Goal: Task Accomplishment & Management: Complete application form

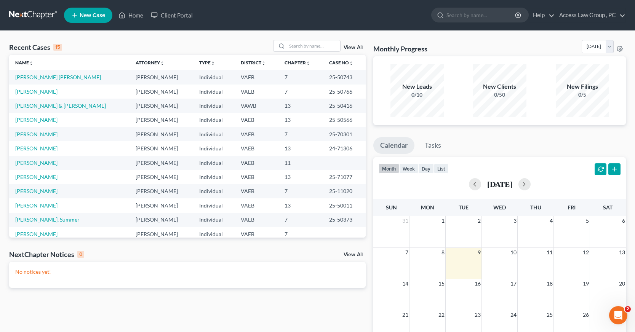
click at [91, 17] on span "New Case" at bounding box center [93, 16] width 26 height 6
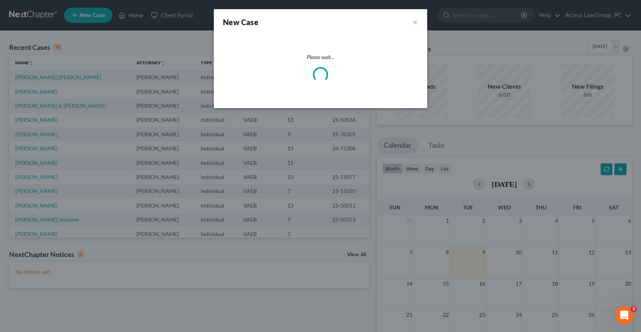
select select "83"
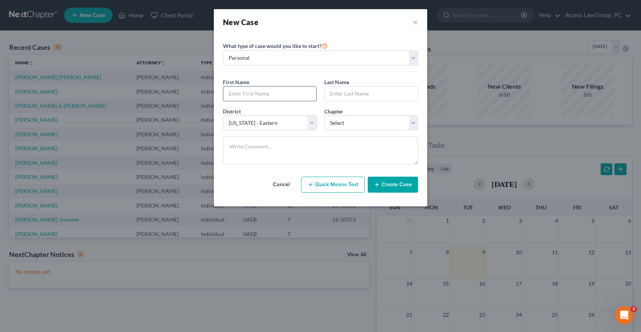
click at [265, 99] on input "text" at bounding box center [269, 93] width 93 height 14
type input "N"
type input "Joy"
type input "[PERSON_NAME]"
click at [412, 123] on select "Select 7 11 12 13" at bounding box center [371, 122] width 94 height 15
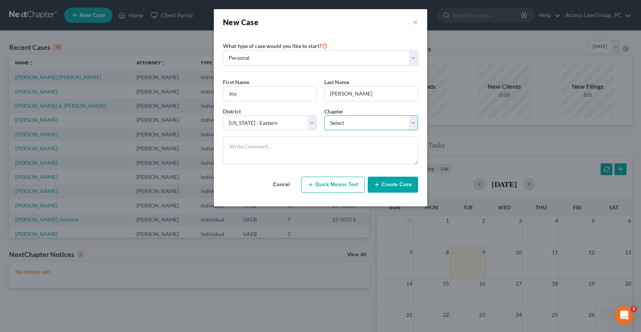
select select "0"
click at [324, 115] on select "Select 7 11 12 13" at bounding box center [371, 122] width 94 height 15
click at [398, 182] on button "Create Case" at bounding box center [393, 185] width 50 height 16
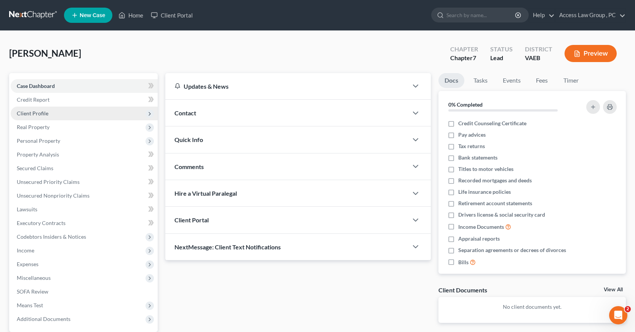
click at [27, 112] on span "Client Profile" at bounding box center [33, 113] width 32 height 6
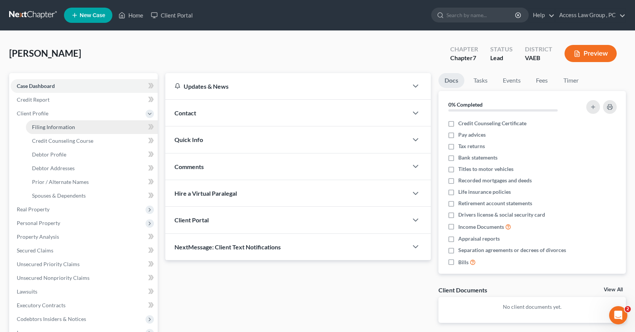
click at [36, 125] on span "Filing Information" at bounding box center [53, 127] width 43 height 6
select select "1"
select select "0"
select select "83"
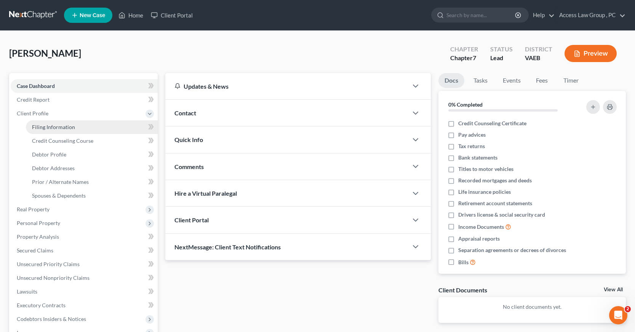
select select "48"
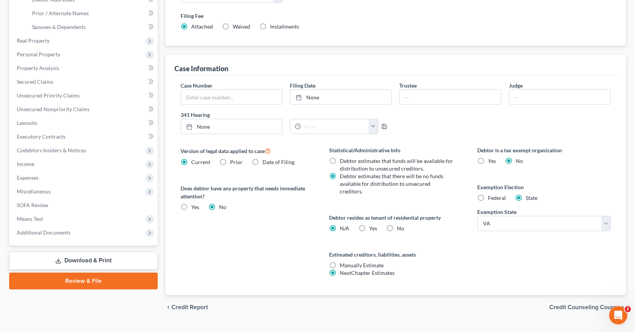
scroll to position [177, 0]
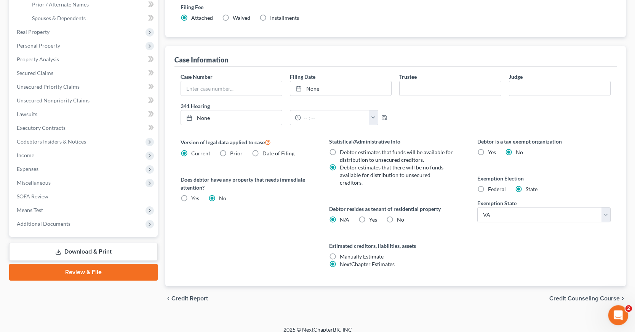
click at [613, 310] on div "Open Intercom Messenger" at bounding box center [616, 314] width 25 height 25
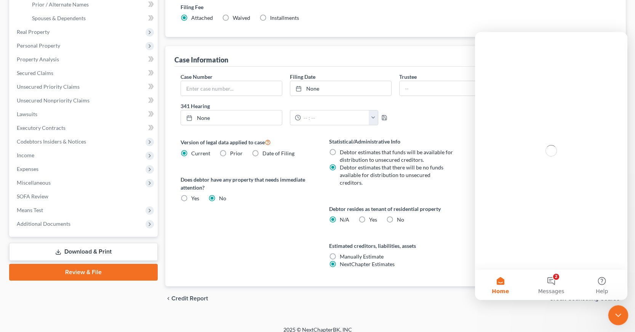
scroll to position [0, 0]
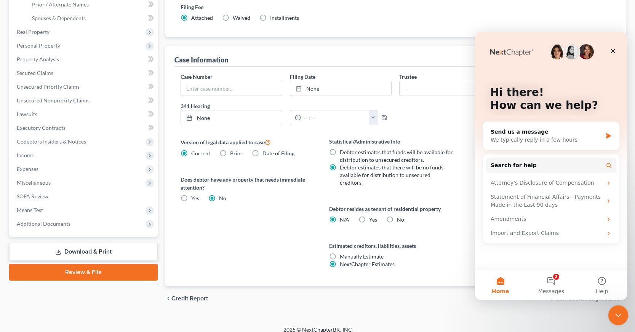
click at [613, 310] on icon "Close Intercom Messenger" at bounding box center [616, 314] width 9 height 9
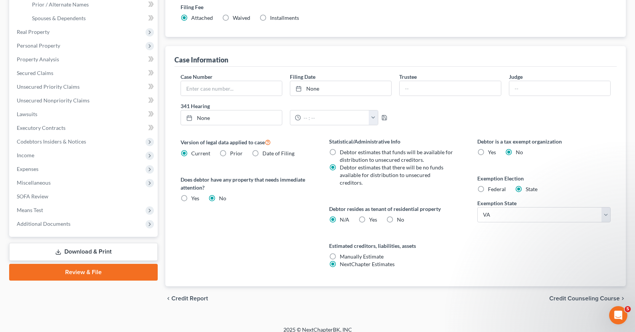
click at [577, 296] on span "Credit Counseling Course" at bounding box center [584, 299] width 70 height 6
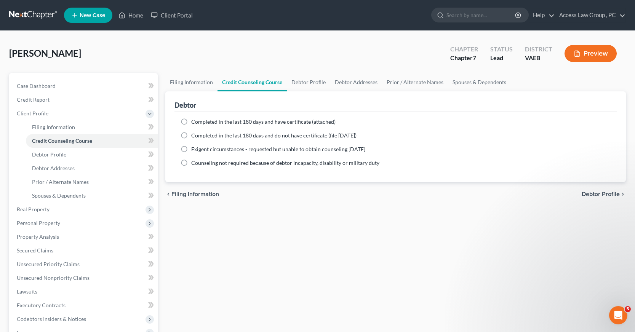
click at [191, 123] on label "Completed in the last 180 days and have certificate (attached)" at bounding box center [263, 122] width 144 height 8
click at [194, 123] on input "Completed in the last 180 days and have certificate (attached)" at bounding box center [196, 120] width 5 height 5
radio input "true"
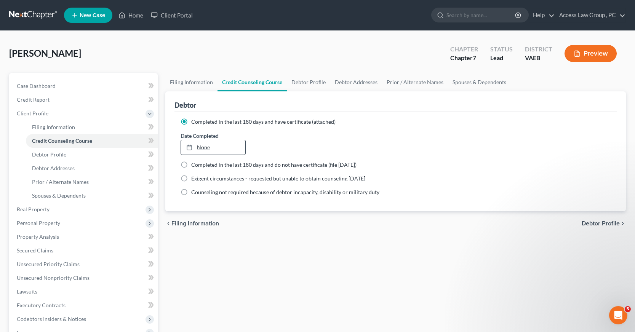
type input "[DATE]"
click at [209, 147] on link "None" at bounding box center [213, 147] width 65 height 14
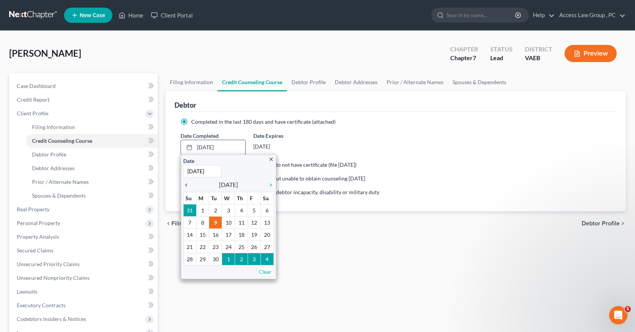
click at [188, 185] on icon "chevron_left" at bounding box center [188, 185] width 10 height 6
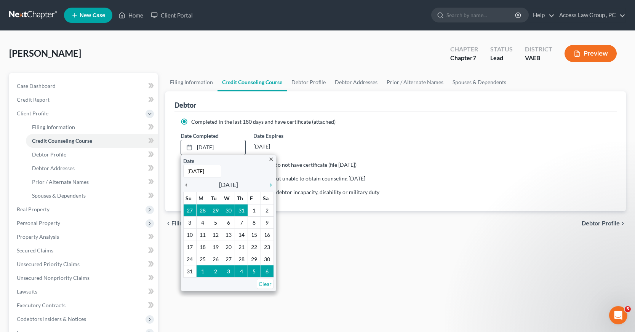
click at [188, 185] on icon "chevron_left" at bounding box center [188, 185] width 10 height 6
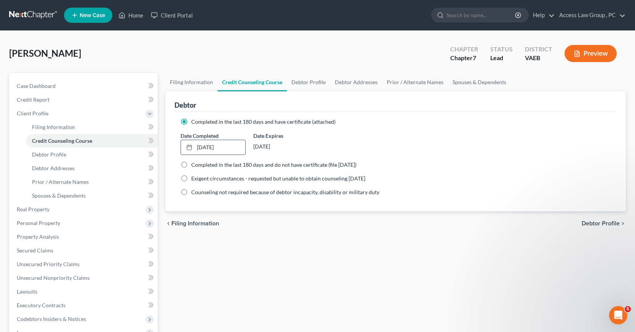
click at [591, 222] on span "Debtor Profile" at bounding box center [601, 224] width 38 height 6
select select "0"
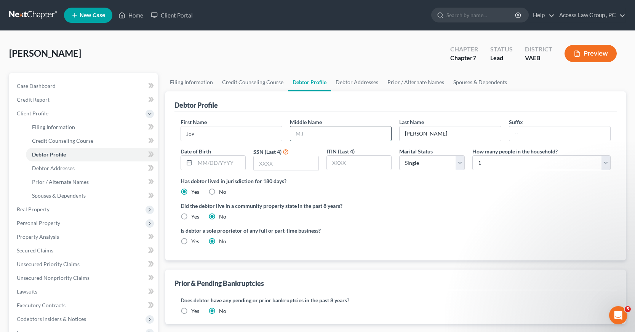
click at [301, 134] on input "text" at bounding box center [340, 133] width 101 height 14
type input "[PERSON_NAME]"
click at [222, 164] on input "text" at bounding box center [220, 163] width 51 height 14
type input "[DATE]"
click at [268, 165] on input "text" at bounding box center [286, 163] width 65 height 14
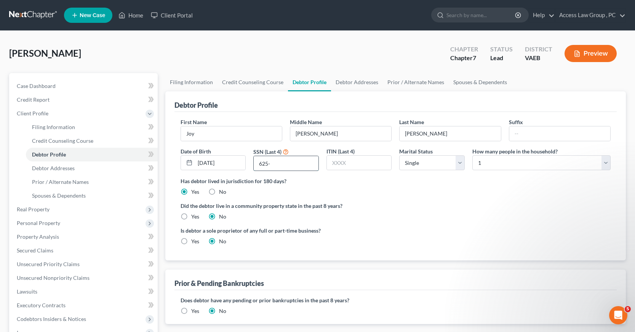
drag, startPoint x: 278, startPoint y: 161, endPoint x: 254, endPoint y: 165, distance: 23.5
click at [254, 165] on input "625-" at bounding box center [286, 163] width 65 height 14
type input "4270"
click at [339, 165] on input "text" at bounding box center [359, 163] width 65 height 14
click at [462, 162] on select "Select Single Married Separated Divorced Widowed" at bounding box center [432, 162] width 66 height 15
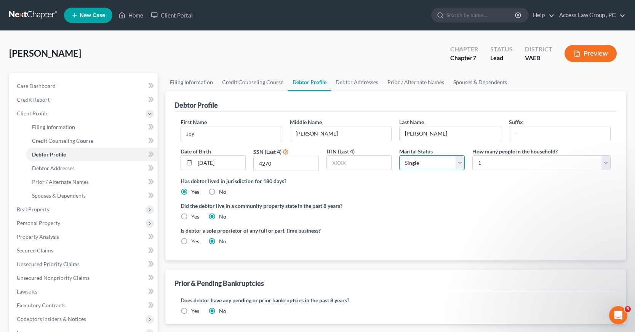
select select "3"
click at [399, 155] on select "Select Single Married Separated Divorced Widowed" at bounding box center [432, 162] width 66 height 15
click at [608, 163] on select "Select 1 2 3 4 5 6 7 8 9 10 11 12 13 14 15 16 17 18 19 20" at bounding box center [541, 162] width 138 height 15
select select "1"
click at [472, 155] on select "Select 1 2 3 4 5 6 7 8 9 10 11 12 13 14 15 16 17 18 19 20" at bounding box center [541, 162] width 138 height 15
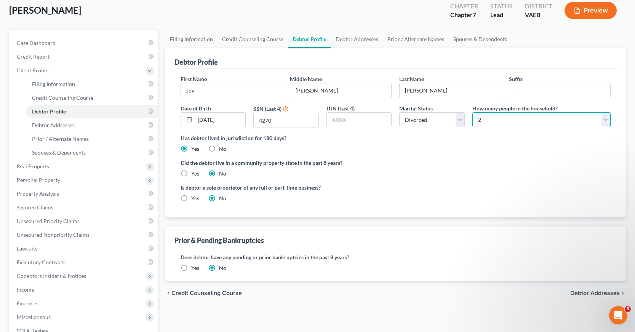
scroll to position [76, 0]
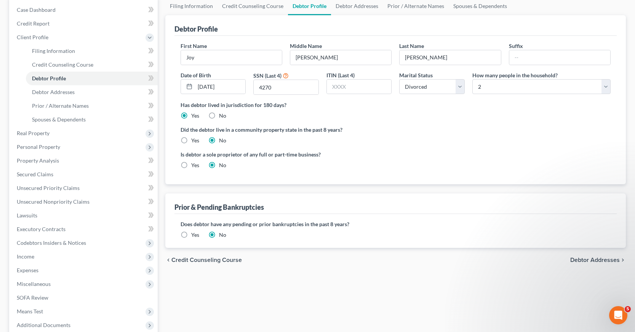
click at [608, 259] on span "Debtor Addresses" at bounding box center [595, 260] width 50 height 6
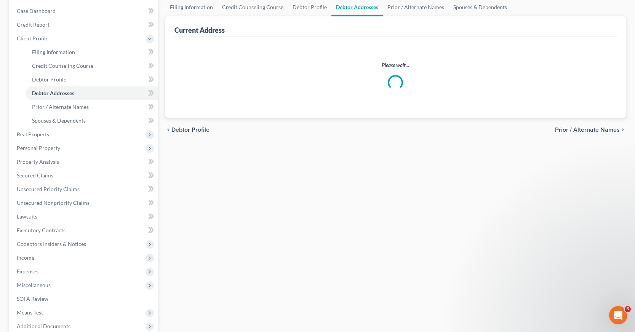
scroll to position [3, 0]
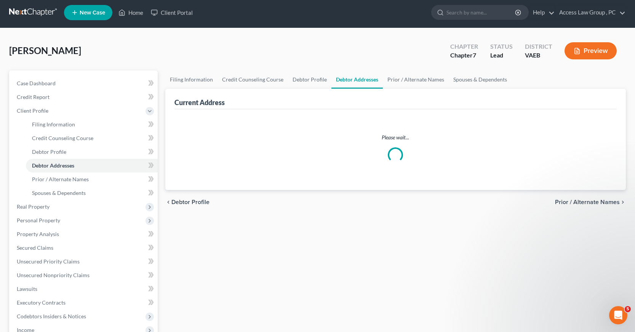
select select "0"
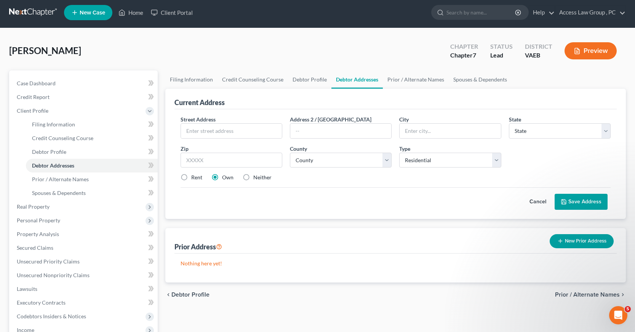
scroll to position [0, 0]
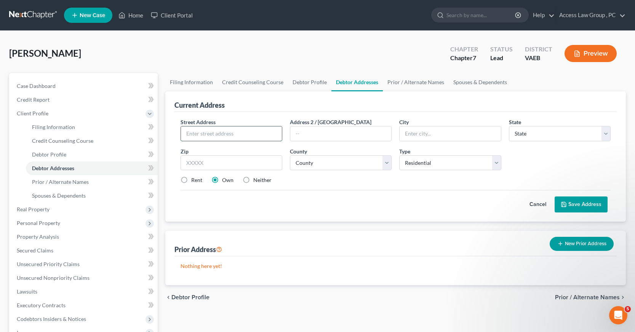
click at [211, 131] on input "text" at bounding box center [231, 133] width 101 height 14
click at [249, 135] on input "[STREET_ADDRESS]" at bounding box center [231, 133] width 101 height 14
type input "[STREET_ADDRESS]"
type input "Prince [PERSON_NAME]"
click at [607, 134] on select "State [US_STATE] AK AR AZ CA CO CT DE DC [GEOGRAPHIC_DATA] [GEOGRAPHIC_DATA] GU…" at bounding box center [560, 133] width 102 height 15
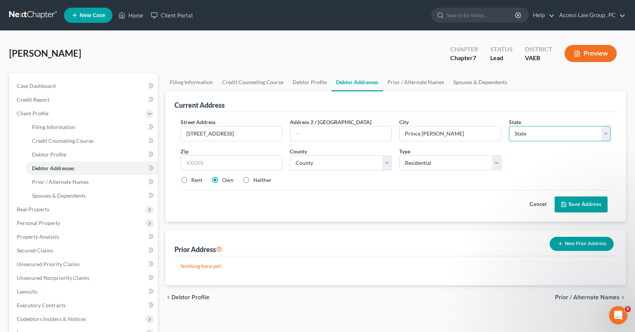
select select "48"
click at [509, 126] on select "State [US_STATE] AK AR AZ CA CO CT DE DC [GEOGRAPHIC_DATA] [GEOGRAPHIC_DATA] GU…" at bounding box center [560, 133] width 102 height 15
click at [193, 162] on input "text" at bounding box center [232, 162] width 102 height 15
type input "23875"
click at [385, 162] on select "County [GEOGRAPHIC_DATA] [GEOGRAPHIC_DATA] [GEOGRAPHIC_DATA] [GEOGRAPHIC_DATA] …" at bounding box center [341, 162] width 102 height 15
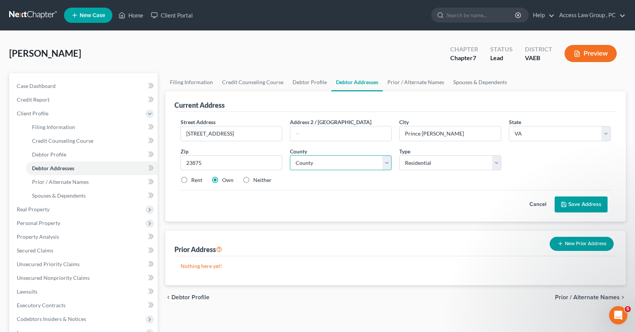
select select "100"
click at [290, 155] on select "County [GEOGRAPHIC_DATA] [GEOGRAPHIC_DATA] [GEOGRAPHIC_DATA] [GEOGRAPHIC_DATA] …" at bounding box center [341, 162] width 102 height 15
click at [496, 163] on select "Select Residential Mailing Rental Business" at bounding box center [450, 162] width 102 height 15
click at [399, 155] on select "Select Residential Mailing Rental Business" at bounding box center [450, 162] width 102 height 15
click at [253, 179] on label "Neither" at bounding box center [262, 180] width 18 height 8
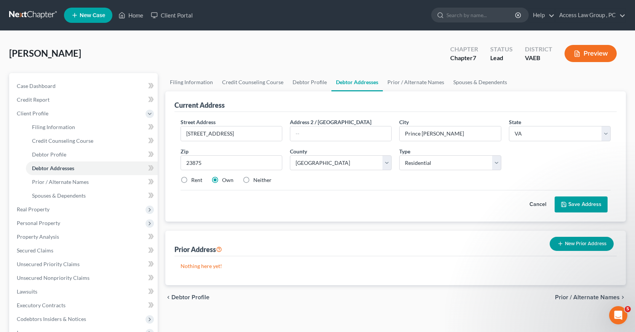
click at [256, 179] on input "Neither" at bounding box center [258, 178] width 5 height 5
radio input "true"
click at [191, 179] on label "Rent" at bounding box center [196, 180] width 11 height 8
click at [194, 179] on input "Rent" at bounding box center [196, 178] width 5 height 5
radio input "true"
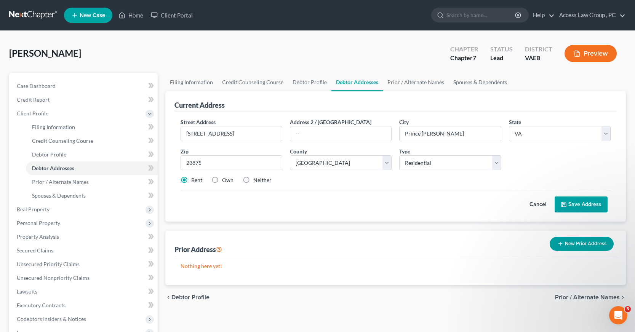
click at [590, 205] on button "Save Address" at bounding box center [581, 205] width 53 height 16
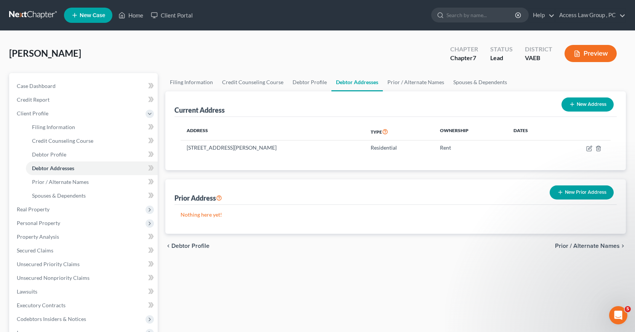
click at [589, 192] on button "New Prior Address" at bounding box center [582, 192] width 64 height 14
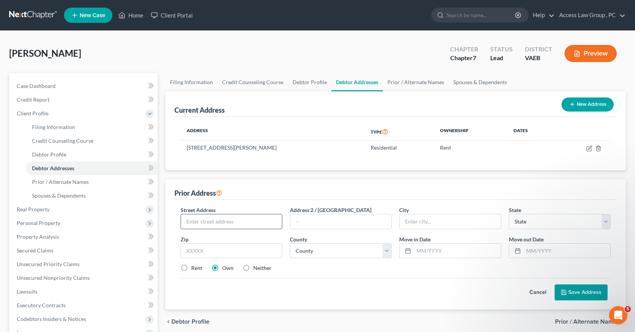
click at [204, 219] on input "text" at bounding box center [231, 221] width 101 height 14
type input "[STREET_ADDRESS]"
type input "[GEOGRAPHIC_DATA]"
select select "48"
type input "23803"
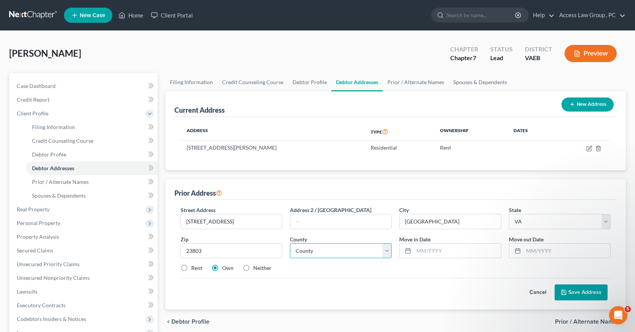
type input "[GEOGRAPHIC_DATA]"
click at [387, 252] on select "County [GEOGRAPHIC_DATA] [GEOGRAPHIC_DATA] [GEOGRAPHIC_DATA] [GEOGRAPHIC_DATA] …" at bounding box center [341, 250] width 102 height 15
select select "26"
click at [290, 243] on select "County [GEOGRAPHIC_DATA] [GEOGRAPHIC_DATA] [GEOGRAPHIC_DATA] [GEOGRAPHIC_DATA] …" at bounding box center [341, 250] width 102 height 15
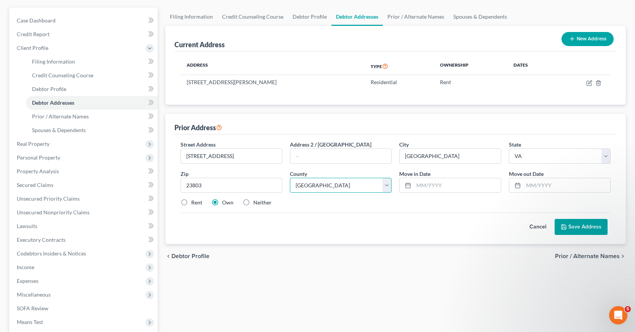
scroll to position [76, 0]
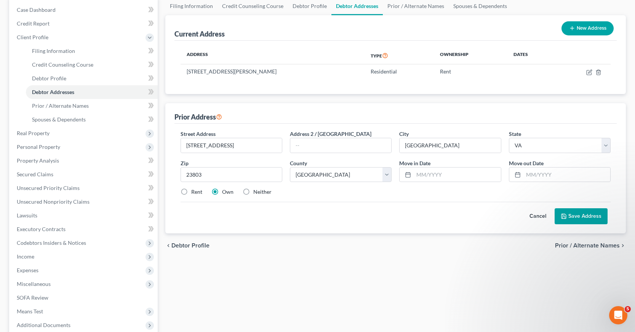
click at [579, 215] on button "Save Address" at bounding box center [581, 216] width 53 height 16
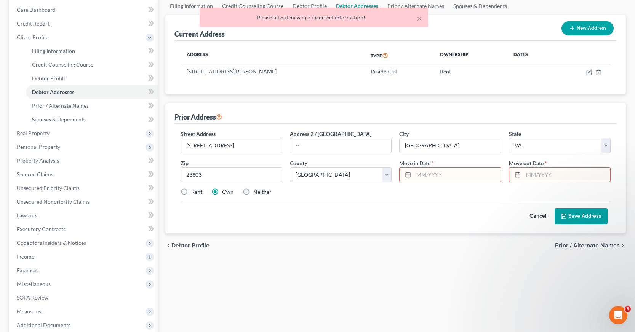
click at [437, 172] on input "text" at bounding box center [457, 175] width 87 height 14
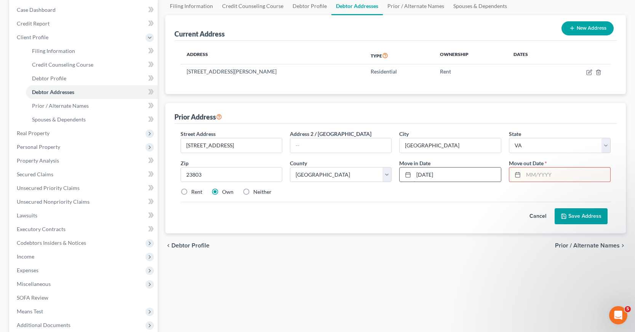
type input "[DATE]"
click at [593, 217] on button "Save Address" at bounding box center [581, 216] width 53 height 16
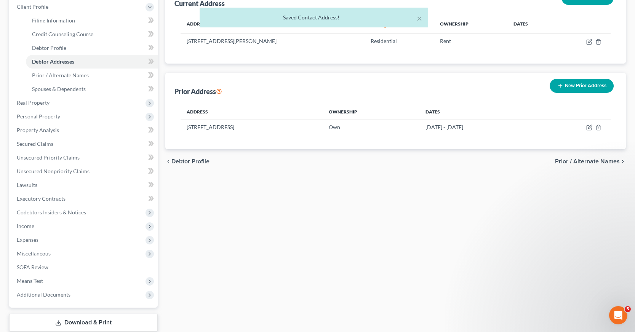
scroll to position [114, 0]
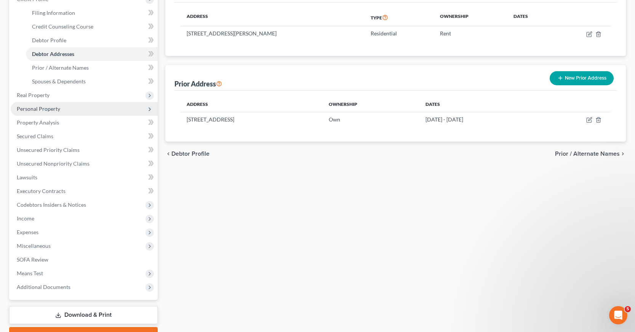
click at [42, 109] on span "Personal Property" at bounding box center [38, 108] width 43 height 6
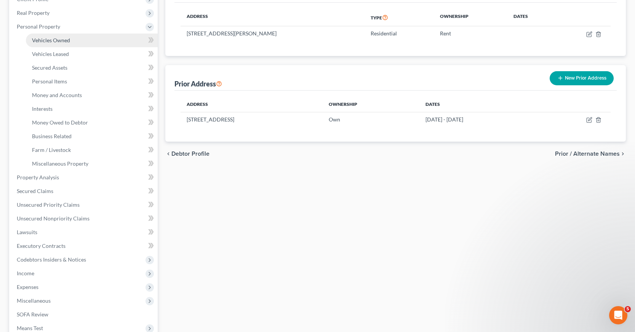
click at [58, 40] on span "Vehicles Owned" at bounding box center [51, 40] width 38 height 6
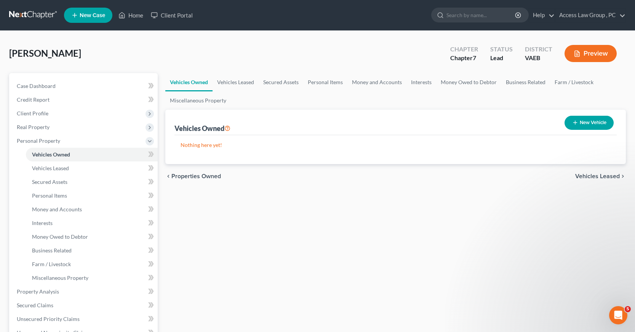
click at [587, 120] on button "New Vehicle" at bounding box center [588, 123] width 49 height 14
select select "0"
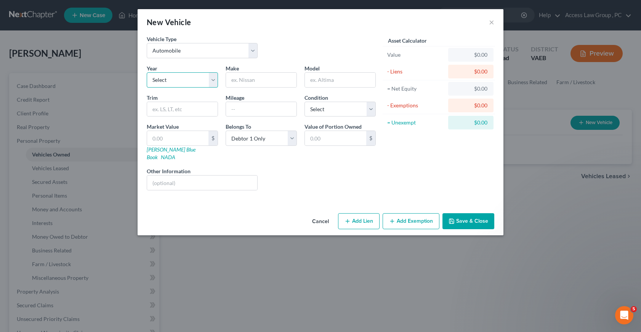
click at [214, 80] on select "Select 2026 2025 2024 2023 2022 2021 2020 2019 2018 2017 2016 2015 2014 2013 20…" at bounding box center [182, 79] width 71 height 15
select select "9"
click at [147, 72] on select "Select 2026 2025 2024 2023 2022 2021 2020 2019 2018 2017 2016 2015 2014 2013 20…" at bounding box center [182, 79] width 71 height 15
click at [253, 79] on input "text" at bounding box center [261, 80] width 70 height 14
type input "Kia"
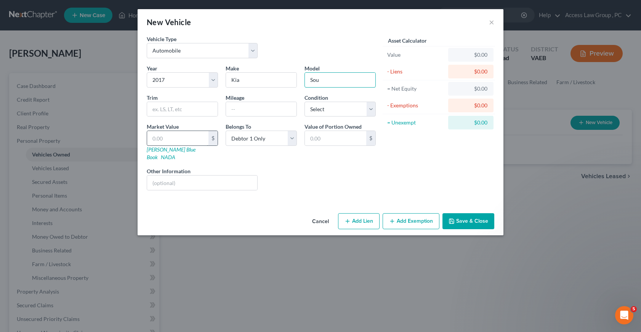
type input "Sou"
click at [174, 141] on input "text" at bounding box center [177, 138] width 61 height 14
type input "7"
type input "7.00"
type input "74"
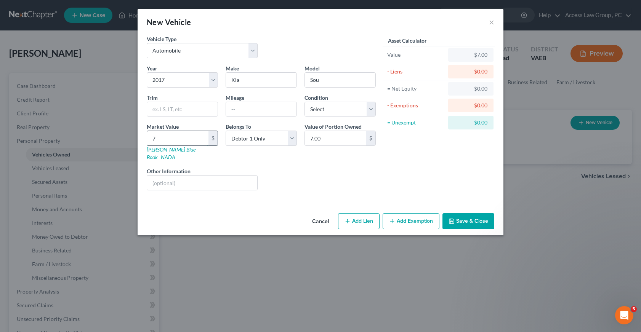
type input "74.00"
type input "741"
type input "741.00"
type input "7412"
type input "7,412.00"
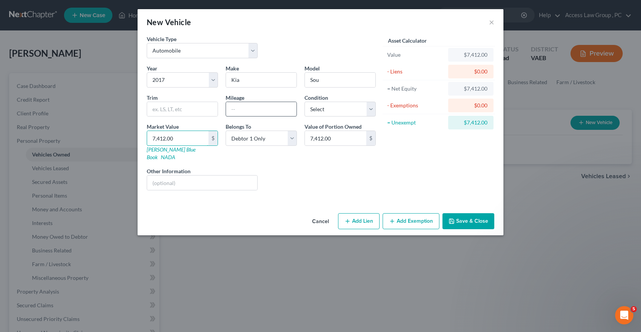
type input "7,412.00"
click at [235, 107] on input "text" at bounding box center [261, 109] width 70 height 14
type input "37000"
click at [465, 213] on button "Save & Close" at bounding box center [468, 221] width 52 height 16
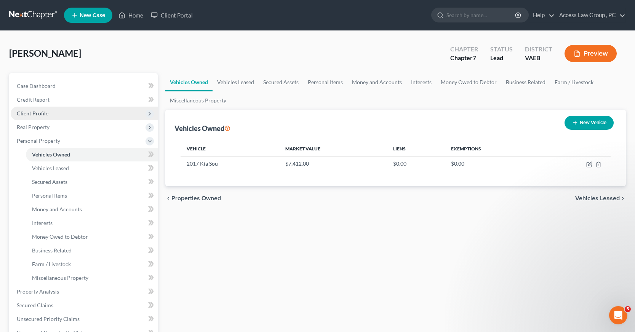
click at [35, 113] on span "Client Profile" at bounding box center [33, 113] width 32 height 6
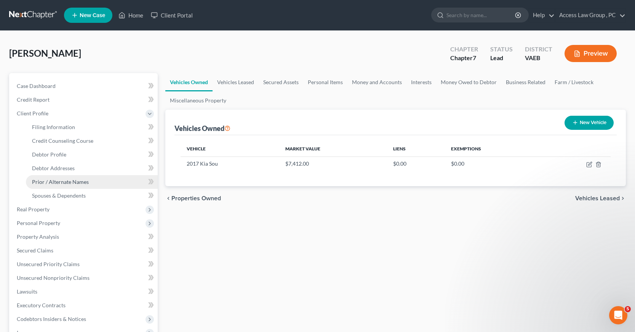
click at [52, 179] on span "Prior / Alternate Names" at bounding box center [60, 182] width 57 height 6
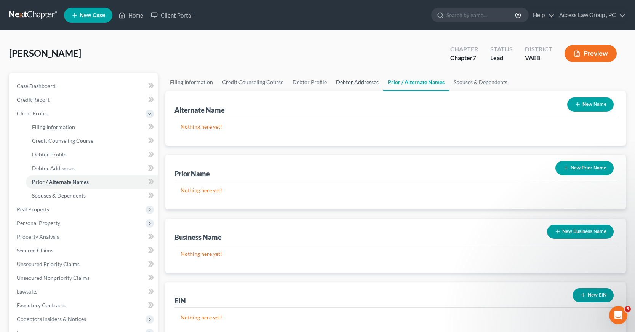
click at [352, 85] on link "Debtor Addresses" at bounding box center [357, 82] width 52 height 18
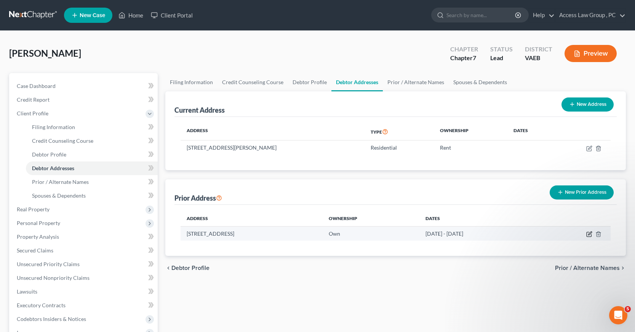
click at [591, 234] on icon "button" at bounding box center [589, 234] width 6 height 6
select select "48"
select select "26"
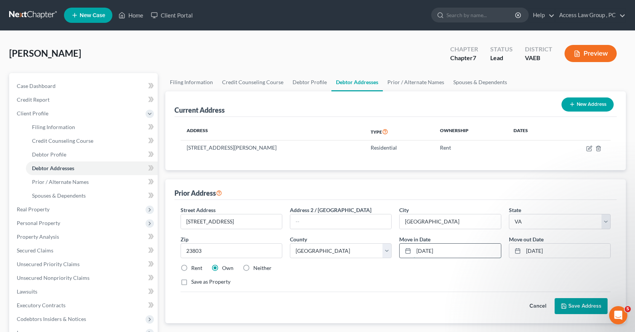
click at [449, 252] on input "[DATE]" at bounding box center [457, 251] width 87 height 14
type input "02/2023"
click at [563, 258] on input "[DATE]" at bounding box center [566, 251] width 87 height 14
drag, startPoint x: 564, startPoint y: 255, endPoint x: 555, endPoint y: 255, distance: 9.5
click at [555, 255] on input "[DATE]" at bounding box center [566, 251] width 87 height 14
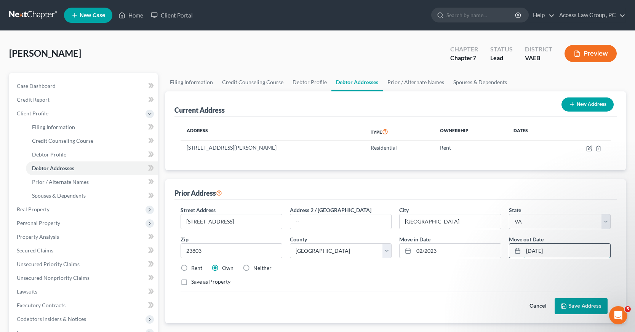
drag, startPoint x: 559, startPoint y: 250, endPoint x: 528, endPoint y: 256, distance: 31.0
click at [528, 256] on input "[DATE]" at bounding box center [566, 251] width 87 height 14
click at [580, 311] on button "Save Address" at bounding box center [581, 306] width 53 height 16
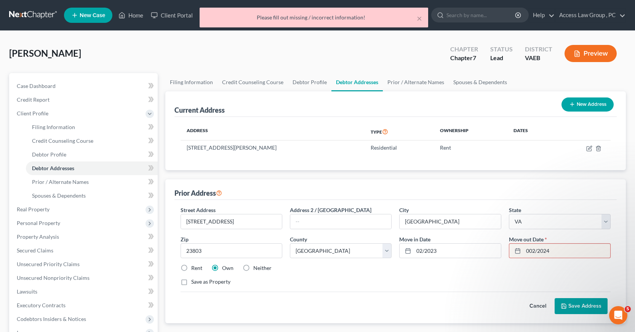
click at [529, 249] on input "002/2024" at bounding box center [566, 251] width 87 height 14
type input "02/2024"
click at [577, 307] on button "Save Address" at bounding box center [581, 306] width 53 height 16
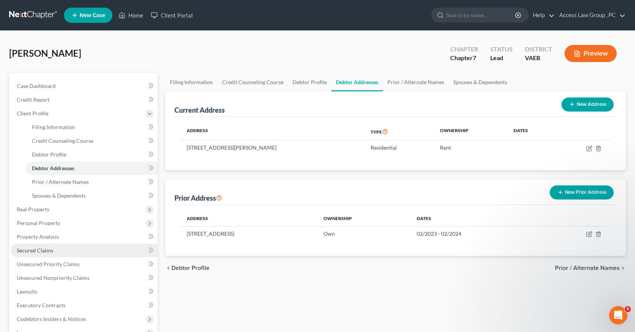
click at [38, 251] on span "Secured Claims" at bounding box center [35, 250] width 37 height 6
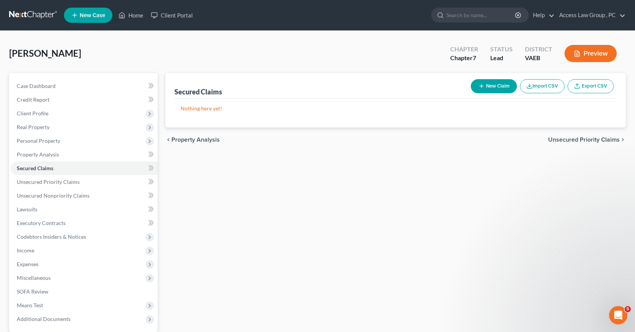
click at [495, 83] on button "New Claim" at bounding box center [494, 86] width 46 height 14
select select "0"
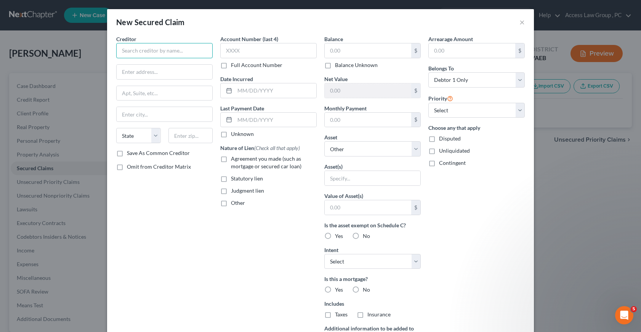
click at [147, 49] on input "text" at bounding box center [164, 50] width 96 height 15
type input "Carmax Business Services LLC"
type input "PO Box 440609"
type input "Kennesaw"
select select "10"
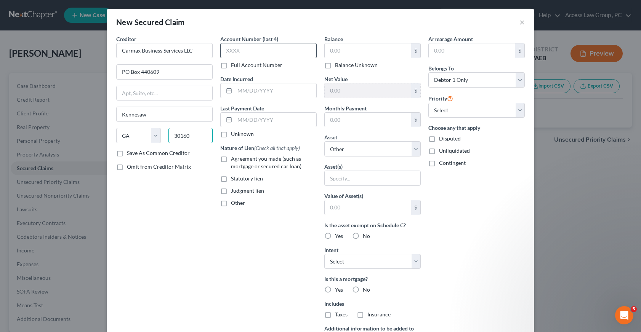
type input "30160"
click at [233, 52] on input "text" at bounding box center [268, 50] width 96 height 15
click at [329, 49] on input "text" at bounding box center [367, 50] width 86 height 14
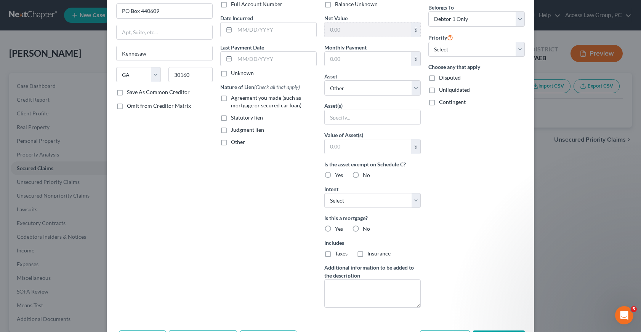
scroll to position [76, 0]
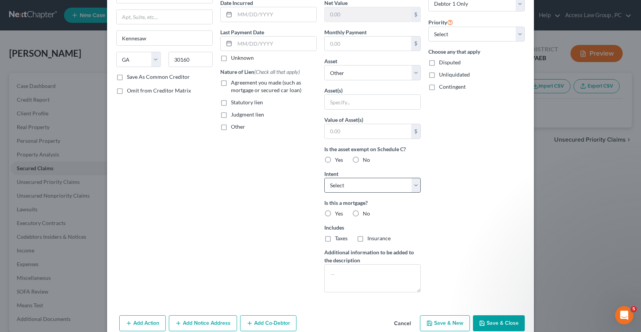
type input "7,250.00"
click at [412, 186] on select "Select Surrender Redeem Reaffirm Avoid Other" at bounding box center [372, 185] width 96 height 15
select select "2"
click at [324, 178] on select "Select Surrender Redeem Reaffirm Avoid Other" at bounding box center [372, 185] width 96 height 15
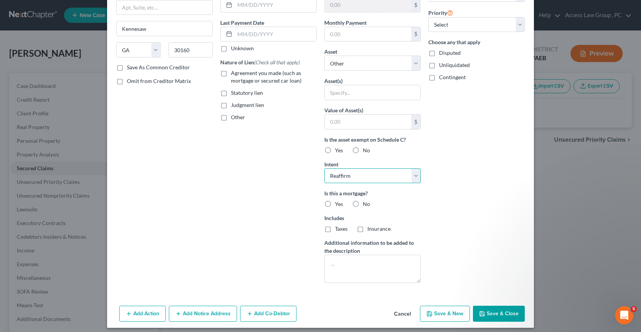
scroll to position [91, 0]
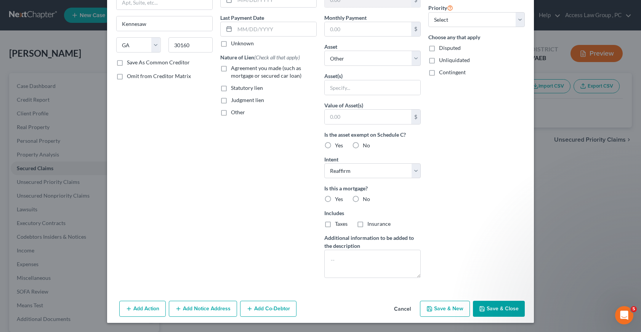
click at [495, 305] on button "Save & Close" at bounding box center [499, 309] width 52 height 16
select select
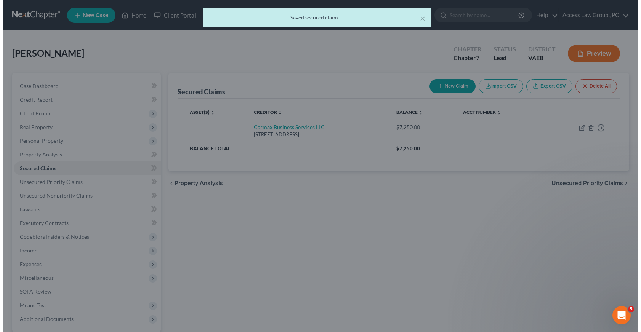
scroll to position [0, 0]
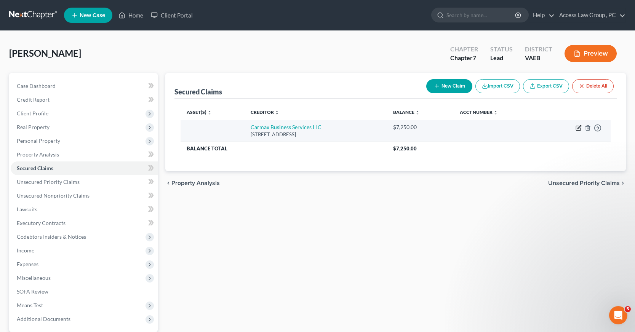
click at [578, 126] on icon "button" at bounding box center [578, 128] width 5 height 5
select select "10"
select select "0"
select select "2"
select select "0"
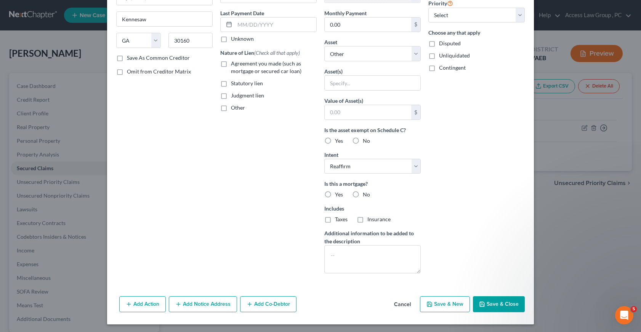
scroll to position [97, 0]
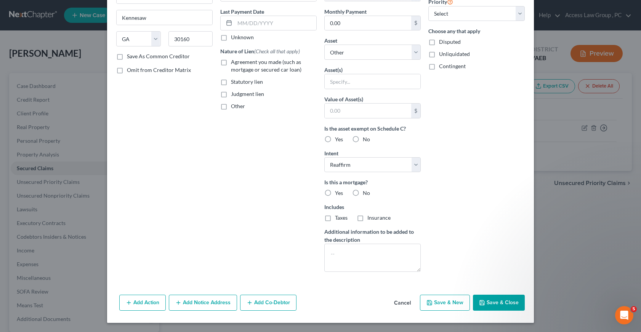
click at [502, 302] on button "Save & Close" at bounding box center [499, 303] width 52 height 16
select select
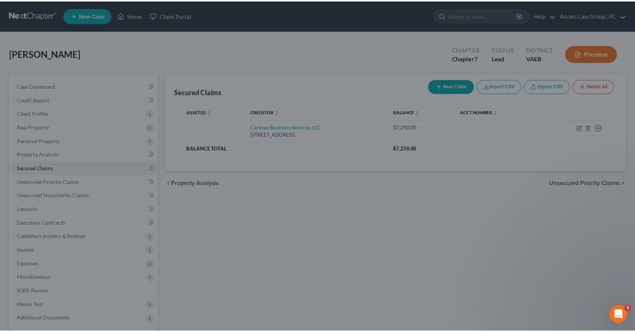
scroll to position [14, 0]
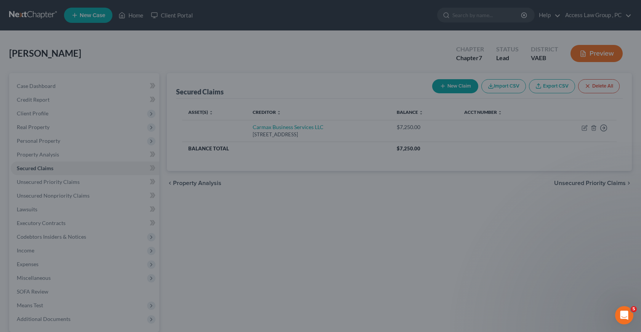
type input "0"
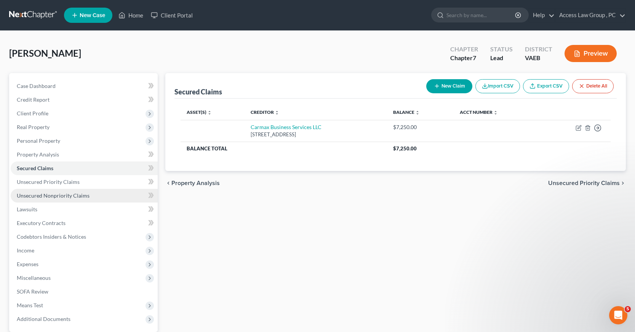
click at [59, 195] on span "Unsecured Nonpriority Claims" at bounding box center [53, 195] width 73 height 6
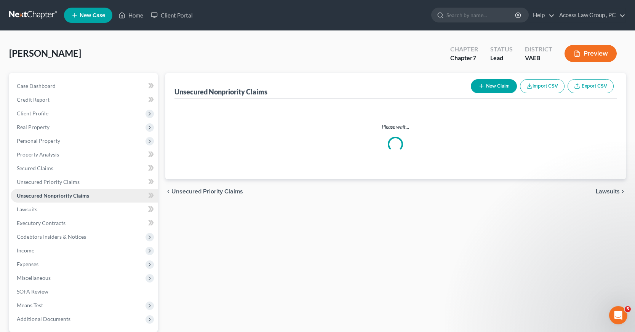
click at [59, 195] on span "Unsecured Nonpriority Claims" at bounding box center [53, 195] width 72 height 6
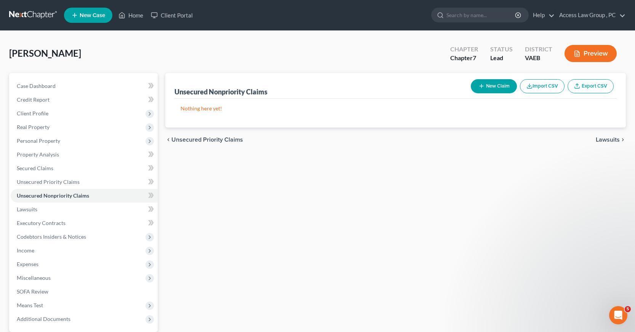
click at [489, 86] on button "New Claim" at bounding box center [494, 86] width 46 height 14
select select "0"
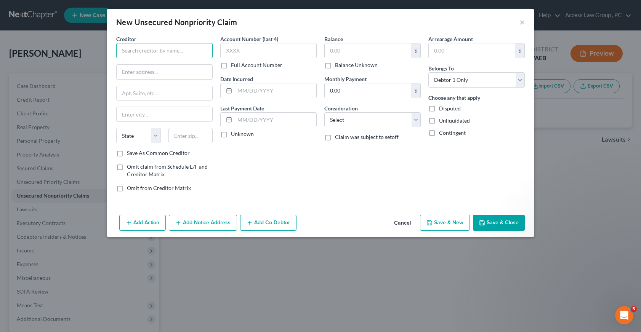
click at [154, 51] on input "text" at bounding box center [164, 50] width 96 height 15
type input "Uplift"
type input "[STREET_ADDRESS]"
click at [126, 113] on input "text" at bounding box center [165, 114] width 96 height 14
type input "[GEOGRAPHIC_DATA]"
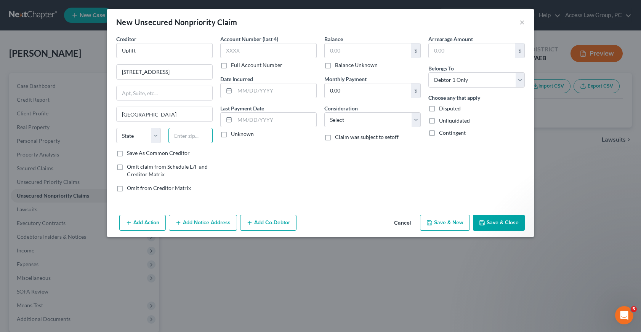
click at [182, 138] on input "text" at bounding box center [190, 135] width 45 height 15
type input "94111"
select select "4"
click at [259, 121] on input "text" at bounding box center [276, 120] width 82 height 14
click at [244, 168] on div "Account Number (last 4) Full Account Number Date Incurred Last Payment Date Unk…" at bounding box center [268, 116] width 104 height 163
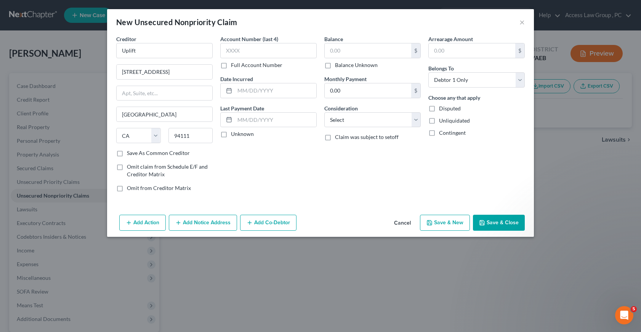
click at [499, 223] on button "Save & Close" at bounding box center [499, 223] width 52 height 16
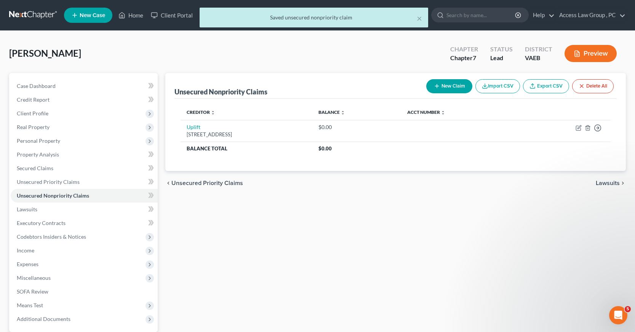
click at [451, 85] on button "New Claim" at bounding box center [449, 86] width 46 height 14
select select "0"
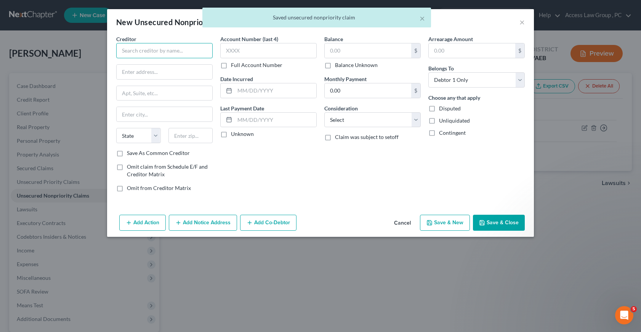
click at [128, 50] on input "text" at bounding box center [164, 50] width 96 height 15
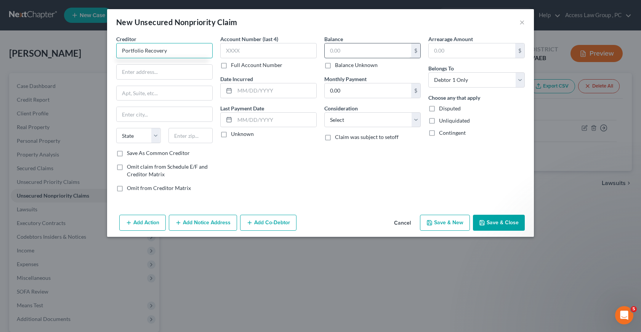
type input "Portfolio Recovery"
click at [333, 49] on input "text" at bounding box center [367, 50] width 86 height 14
type input "3,945.00"
click at [504, 224] on button "Save & Close" at bounding box center [499, 223] width 52 height 16
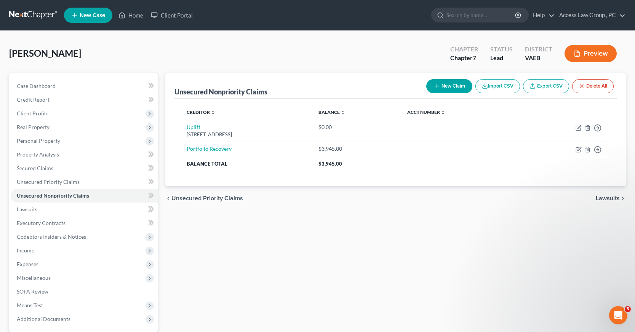
click at [458, 83] on button "New Claim" at bounding box center [449, 86] width 46 height 14
select select "0"
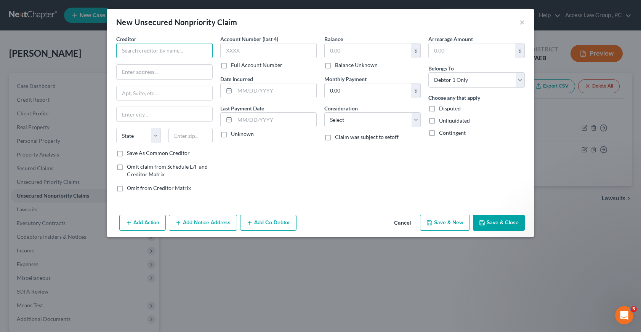
click at [147, 51] on input "text" at bounding box center [164, 50] width 96 height 15
click at [231, 68] on label "Full Account Number" at bounding box center [256, 65] width 51 height 8
click at [234, 66] on input "Full Account Number" at bounding box center [236, 63] width 5 height 5
type input "Suntrust"
click at [225, 51] on input "text" at bounding box center [268, 50] width 96 height 15
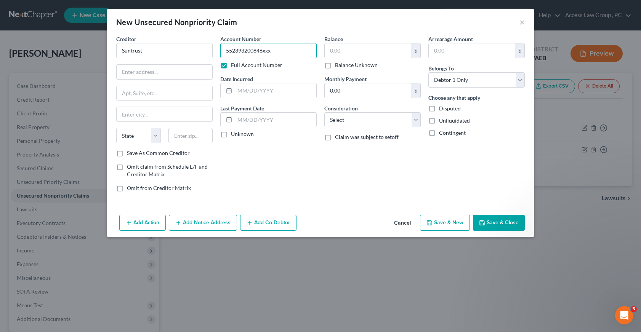
type input "552393200846xxx"
click at [452, 224] on button "Save & New" at bounding box center [445, 223] width 50 height 16
select select "0"
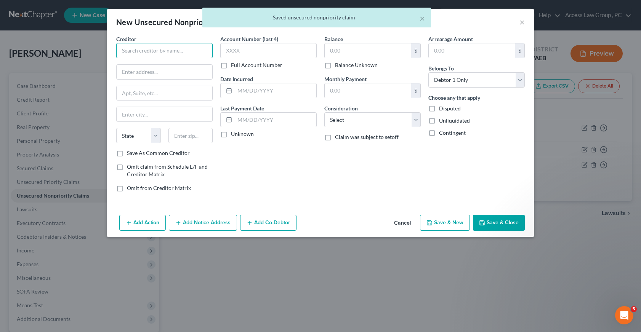
click at [131, 51] on input "text" at bounding box center [164, 50] width 96 height 15
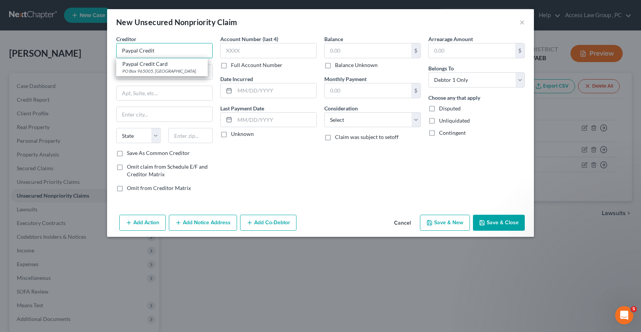
type input "Paypal Credit"
drag, startPoint x: 499, startPoint y: 222, endPoint x: 501, endPoint y: 217, distance: 6.2
click at [499, 222] on button "Save & Close" at bounding box center [499, 223] width 52 height 16
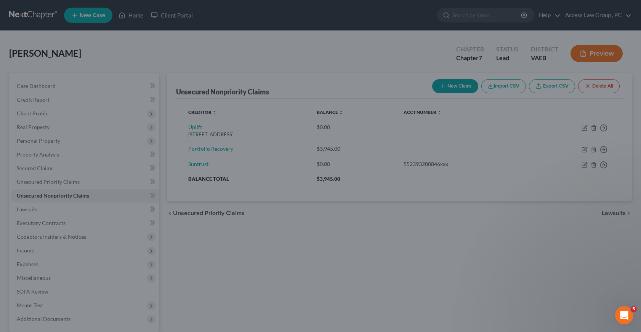
type input "0.00"
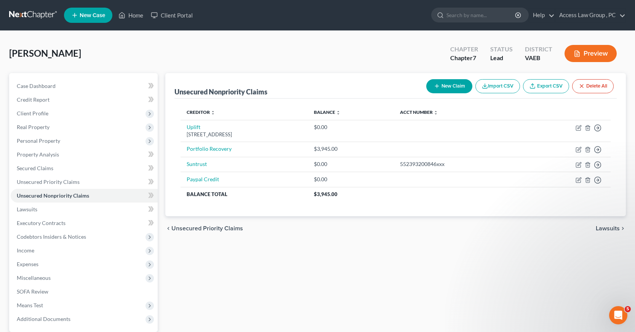
click at [448, 83] on button "New Claim" at bounding box center [449, 86] width 46 height 14
select select "0"
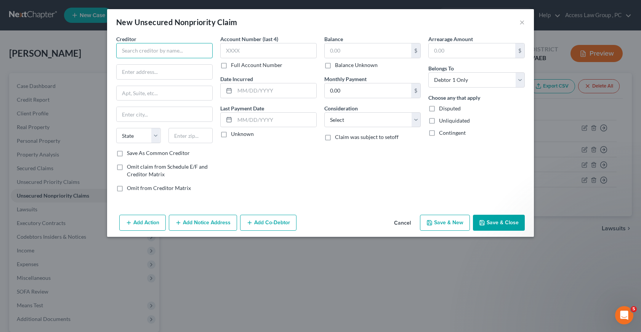
click at [126, 48] on input "text" at bounding box center [164, 50] width 96 height 15
type input "Best Buy"
click at [502, 222] on button "Save & Close" at bounding box center [499, 223] width 52 height 16
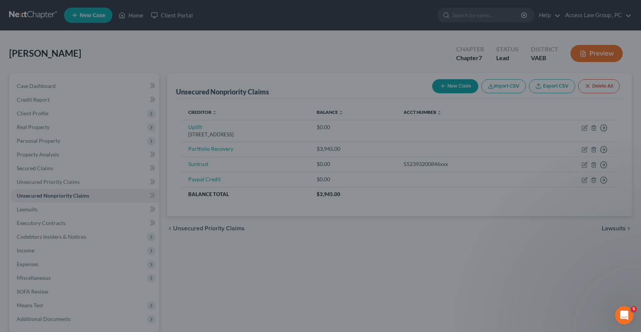
type input "0.00"
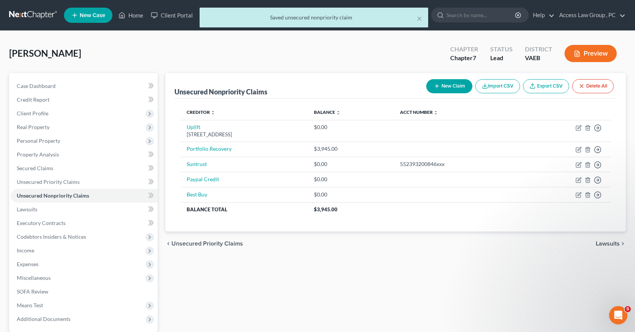
click at [456, 87] on button "New Claim" at bounding box center [449, 86] width 46 height 14
select select "0"
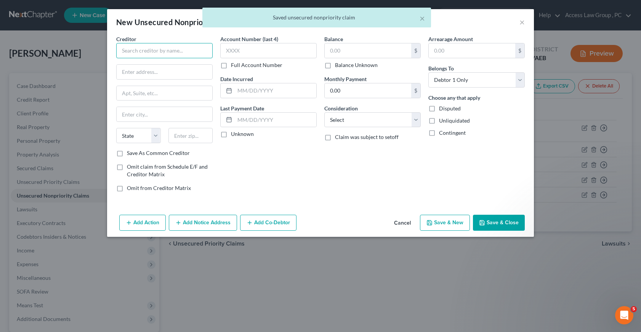
click at [155, 53] on input "text" at bounding box center [164, 50] width 96 height 15
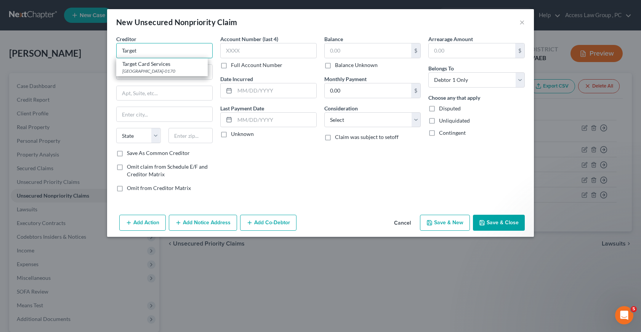
type input "Target"
click at [231, 65] on label "Full Account Number" at bounding box center [256, 65] width 51 height 8
click at [234, 65] on input "Full Account Number" at bounding box center [236, 63] width 5 height 5
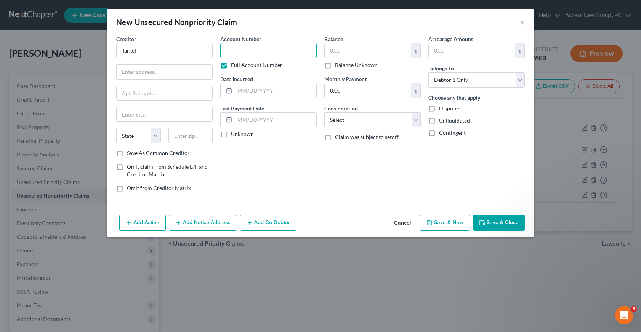
click at [229, 52] on input "text" at bounding box center [268, 50] width 96 height 15
type input "585975214751xxxx"
click at [336, 49] on input "text" at bounding box center [367, 50] width 86 height 14
type input "834.00"
click at [419, 120] on select "Select Cable / Satellite Services Collection Agency Credit Card Debt Debt Couns…" at bounding box center [372, 119] width 96 height 15
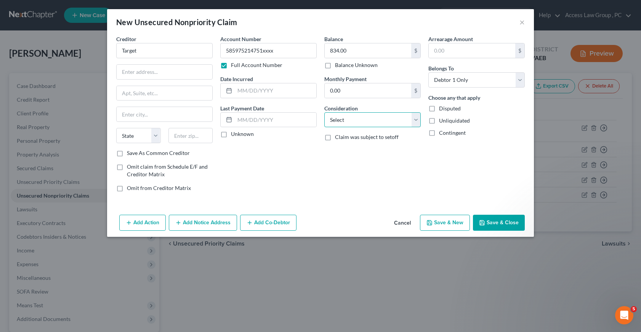
select select "2"
click at [324, 112] on select "Select Cable / Satellite Services Collection Agency Credit Card Debt Debt Couns…" at bounding box center [372, 119] width 96 height 15
click at [493, 222] on button "Save & Close" at bounding box center [499, 223] width 52 height 16
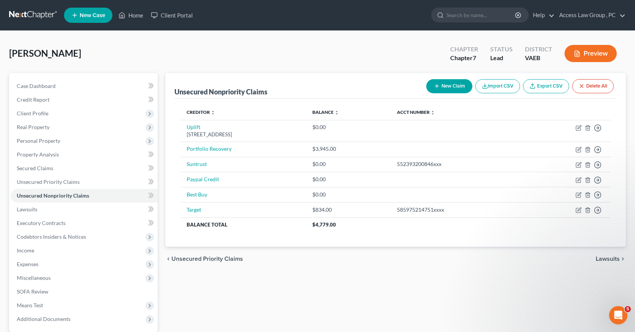
click at [444, 85] on button "New Claim" at bounding box center [449, 86] width 46 height 14
select select "0"
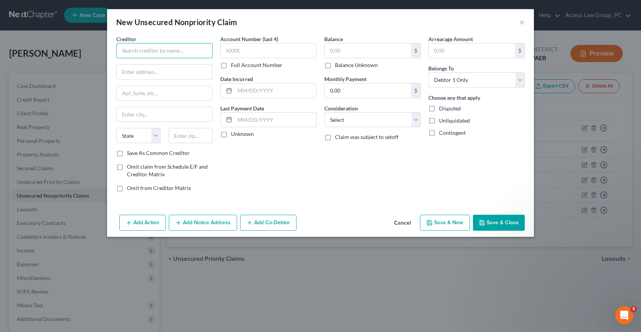
click at [153, 53] on input "text" at bounding box center [164, 50] width 96 height 15
type input "Old Navy"
click at [231, 64] on label "Full Account Number" at bounding box center [256, 65] width 51 height 8
click at [234, 64] on input "Full Account Number" at bounding box center [236, 63] width 5 height 5
click at [229, 52] on input "text" at bounding box center [268, 50] width 96 height 15
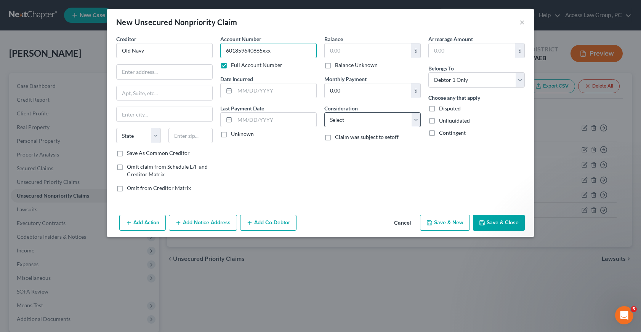
type input "601859640865xxx"
click at [416, 120] on select "Select Cable / Satellite Services Collection Agency Credit Card Debt Debt Couns…" at bounding box center [372, 119] width 96 height 15
select select "2"
click at [324, 112] on select "Select Cable / Satellite Services Collection Agency Credit Card Debt Debt Couns…" at bounding box center [372, 119] width 96 height 15
click at [494, 221] on button "Save & Close" at bounding box center [499, 223] width 52 height 16
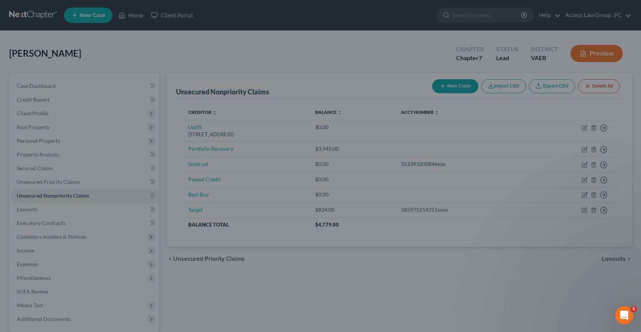
type input "0.00"
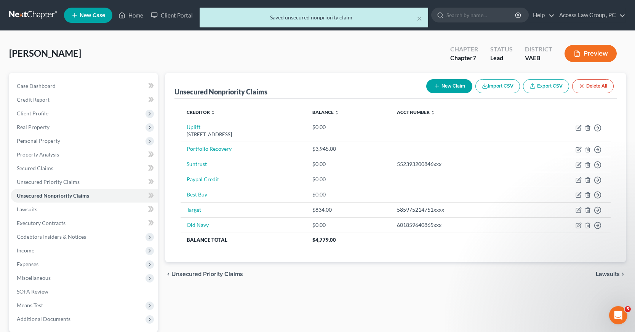
click at [445, 87] on button "New Claim" at bounding box center [449, 86] width 46 height 14
select select "0"
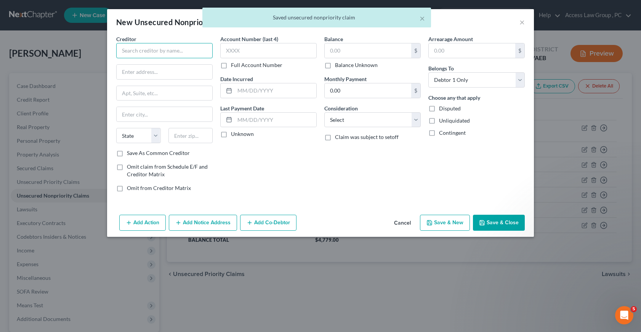
click at [133, 51] on input "text" at bounding box center [164, 50] width 96 height 15
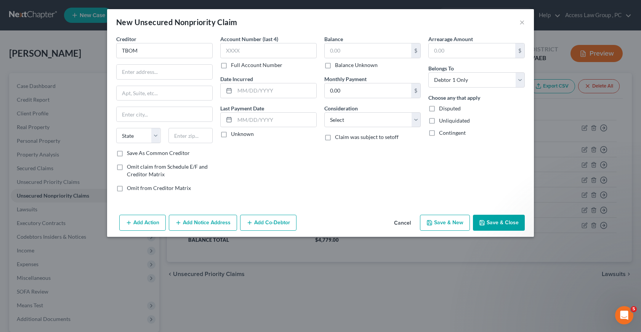
type input "TBOM"
click at [502, 222] on button "Save & Close" at bounding box center [499, 223] width 52 height 16
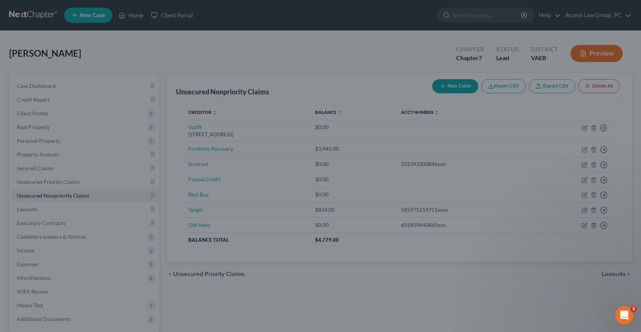
type input "0.00"
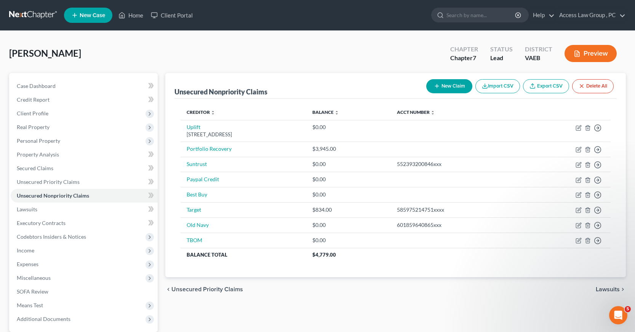
click at [450, 84] on button "New Claim" at bounding box center [449, 86] width 46 height 14
select select "0"
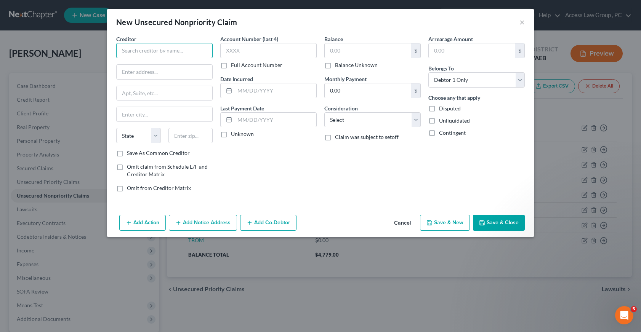
click at [136, 48] on input "text" at bounding box center [164, 50] width 96 height 15
type input "Capital One"
type input "PO Box 71087"
type input "Charlotte"
click at [159, 137] on select "State [US_STATE] AK AR AZ CA CO CT DE DC [GEOGRAPHIC_DATA] [GEOGRAPHIC_DATA] GU…" at bounding box center [138, 135] width 45 height 15
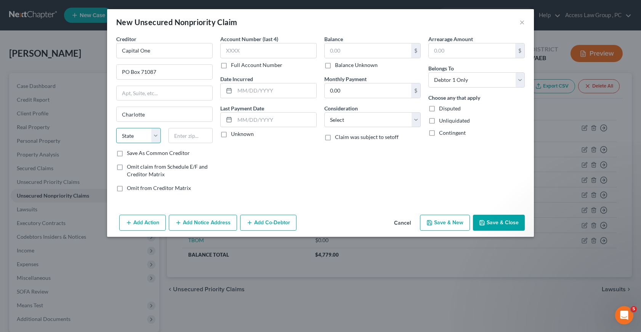
select select "28"
click at [116, 128] on select "State [US_STATE] AK AR AZ CA CO CT DE DC [GEOGRAPHIC_DATA] [GEOGRAPHIC_DATA] GU…" at bounding box center [138, 135] width 45 height 15
click at [173, 136] on input "text" at bounding box center [190, 135] width 45 height 15
type input "28272"
click at [240, 55] on input "text" at bounding box center [268, 50] width 96 height 15
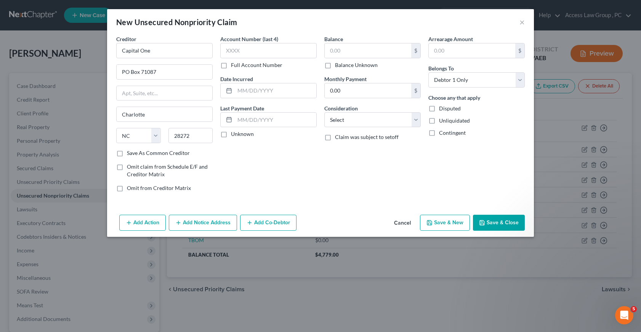
click at [231, 66] on label "Full Account Number" at bounding box center [256, 65] width 51 height 8
click at [234, 66] on input "Full Account Number" at bounding box center [236, 63] width 5 height 5
click at [229, 51] on input "text" at bounding box center [268, 50] width 96 height 15
type input "6393034863751516"
click at [238, 92] on input "text" at bounding box center [276, 90] width 82 height 14
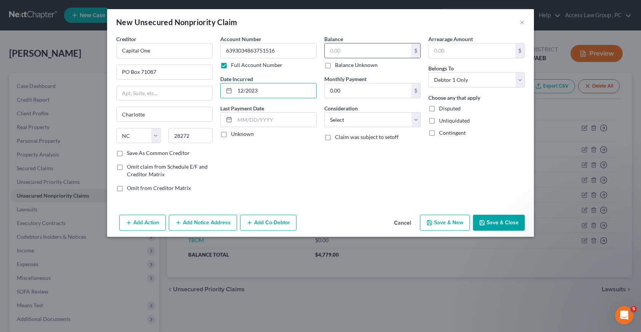
type input "12/2023"
click at [348, 51] on input "text" at bounding box center [367, 50] width 86 height 14
type input "6"
type input "940.71"
click at [416, 119] on select "Select Cable / Satellite Services Collection Agency Credit Card Debt Debt Couns…" at bounding box center [372, 119] width 96 height 15
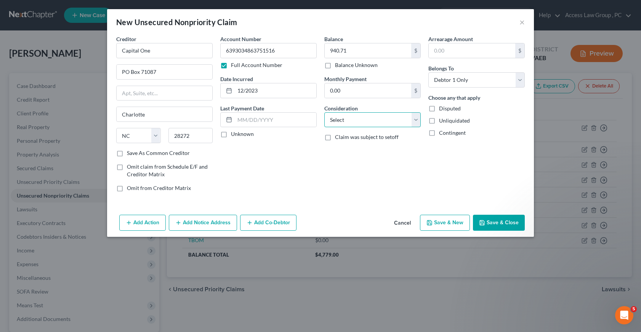
select select "2"
click at [324, 112] on select "Select Cable / Satellite Services Collection Agency Credit Card Debt Debt Couns…" at bounding box center [372, 119] width 96 height 15
click at [446, 223] on button "Save & New" at bounding box center [445, 223] width 50 height 16
select select "0"
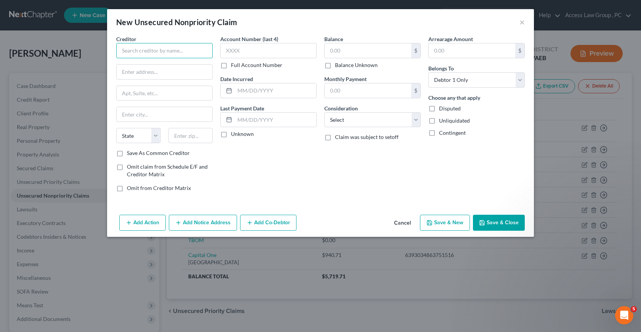
click at [129, 51] on input "text" at bounding box center [164, 50] width 96 height 15
type input "Capital One"
type input "PO Box 71087"
click at [132, 117] on input "text" at bounding box center [165, 114] width 96 height 14
type input "Charlotte"
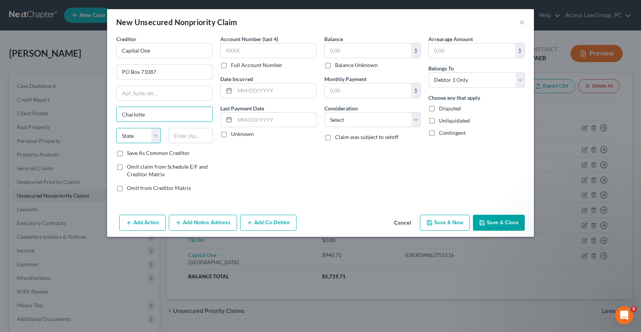
click at [131, 134] on select "State [US_STATE] AK AR AZ CA CO CT DE DC [GEOGRAPHIC_DATA] [GEOGRAPHIC_DATA] GU…" at bounding box center [138, 135] width 45 height 15
select select "28"
click at [116, 128] on select "State [US_STATE] AK AR AZ CA CO CT DE DC [GEOGRAPHIC_DATA] [GEOGRAPHIC_DATA] GU…" at bounding box center [138, 135] width 45 height 15
click at [190, 138] on input "text" at bounding box center [190, 135] width 45 height 15
click at [180, 134] on input "text" at bounding box center [190, 135] width 45 height 15
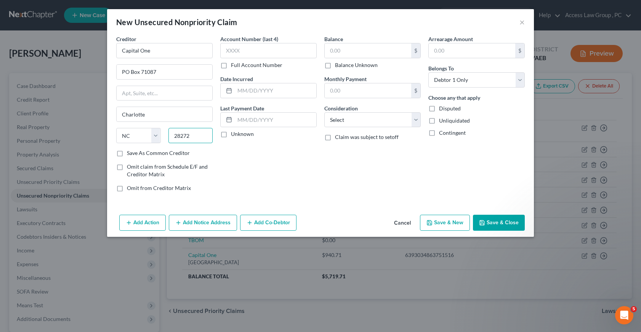
type input "28272"
click at [231, 65] on label "Full Account Number" at bounding box center [256, 65] width 51 height 8
click at [234, 65] on input "Full Account Number" at bounding box center [236, 63] width 5 height 5
click at [228, 51] on input "text" at bounding box center [268, 50] width 96 height 15
type input "[CREDIT_CARD_NUMBER]"
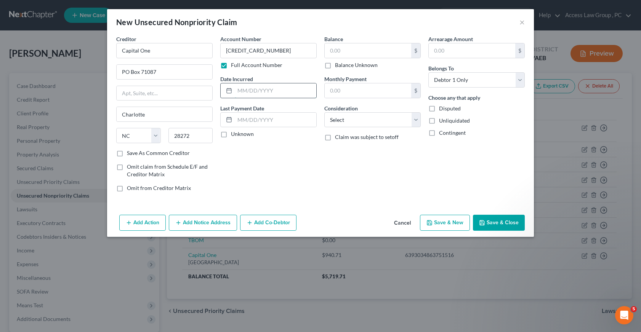
click at [243, 92] on input "text" at bounding box center [276, 90] width 82 height 14
type input "12/23/"
click at [334, 51] on input "text" at bounding box center [367, 50] width 86 height 14
type input "438.30"
click at [443, 222] on button "Save & New" at bounding box center [445, 223] width 50 height 16
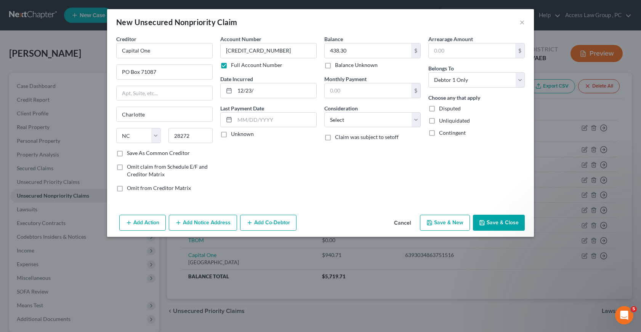
select select "0"
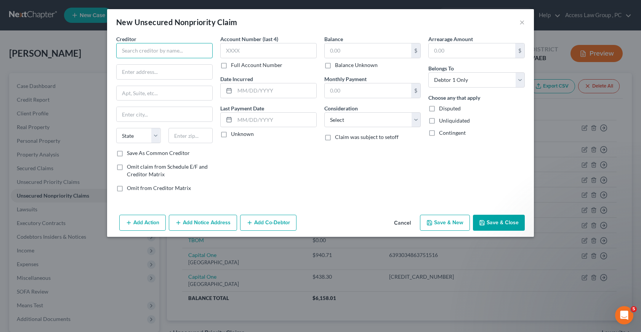
click at [125, 53] on input "text" at bounding box center [164, 50] width 96 height 15
type input "Credit One"
type input "PO Box 60500"
type input "City of Industry"
select select "4"
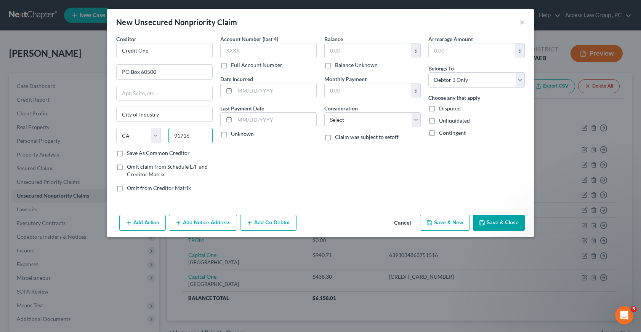
type input "91716"
type input "City Of Industry"
click at [231, 66] on label "Full Account Number" at bounding box center [256, 65] width 51 height 8
click at [234, 66] on input "Full Account Number" at bounding box center [236, 63] width 5 height 5
click at [227, 52] on input "text" at bounding box center [268, 50] width 96 height 15
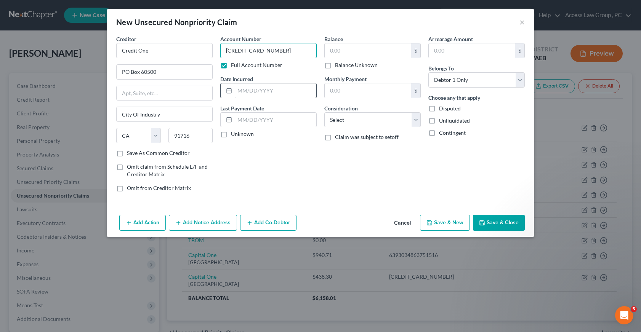
type input "[CREDIT_CARD_NUMBER]"
click at [244, 90] on input "text" at bounding box center [276, 90] width 82 height 14
type input "08/2023"
click at [334, 51] on input "text" at bounding box center [367, 50] width 86 height 14
type input "693.71"
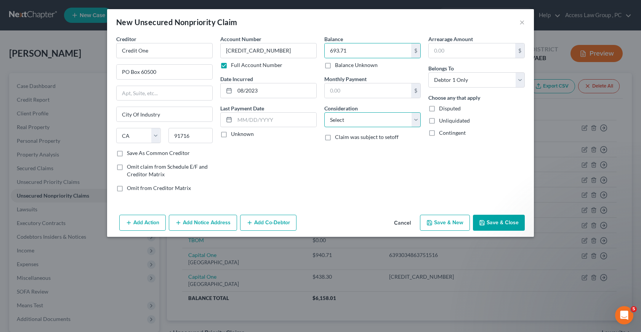
click at [418, 121] on select "Select Cable / Satellite Services Collection Agency Credit Card Debt Debt Couns…" at bounding box center [372, 119] width 96 height 15
select select "2"
click at [324, 112] on select "Select Cable / Satellite Services Collection Agency Credit Card Debt Debt Couns…" at bounding box center [372, 119] width 96 height 15
click at [452, 223] on button "Save & New" at bounding box center [445, 223] width 50 height 16
select select "0"
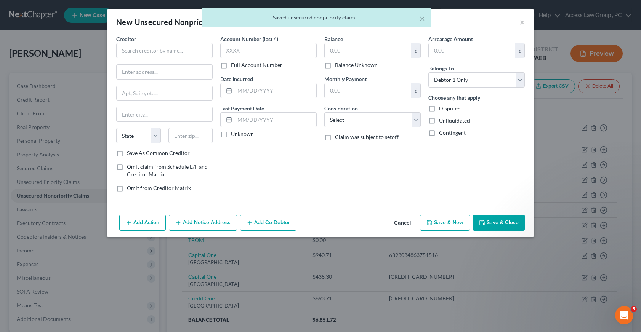
type input "0.00"
click at [135, 52] on input "text" at bounding box center [164, 50] width 96 height 15
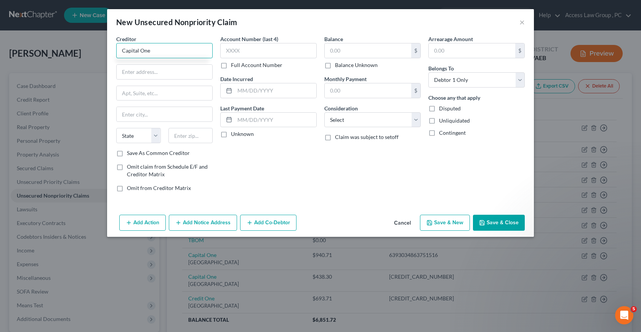
type input "Capital One"
type input "PO Box 71087"
type input "Charlotte"
select select "28"
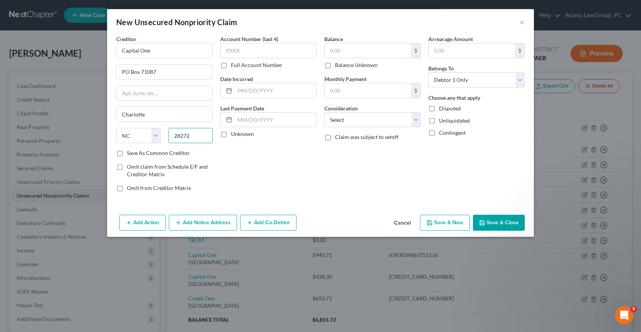
type input "28272"
click at [231, 68] on label "Full Account Number" at bounding box center [256, 65] width 51 height 8
click at [234, 66] on input "Full Account Number" at bounding box center [236, 63] width 5 height 5
click at [228, 51] on input "text" at bounding box center [268, 50] width 96 height 15
type input "[CREDIT_CARD_NUMBER]"
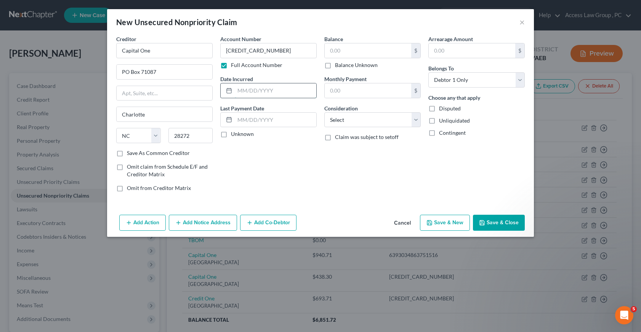
click at [252, 91] on input "text" at bounding box center [276, 90] width 82 height 14
type input "02/2024"
click at [337, 50] on input "text" at bounding box center [367, 50] width 86 height 14
type input "429.95"
click at [415, 118] on select "Select Cable / Satellite Services Collection Agency Credit Card Debt Debt Couns…" at bounding box center [372, 119] width 96 height 15
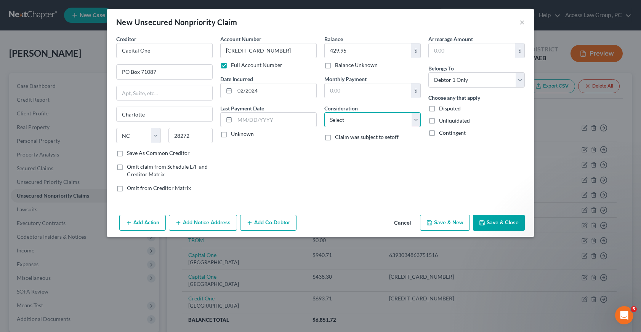
select select "2"
click at [324, 112] on select "Select Cable / Satellite Services Collection Agency Credit Card Debt Debt Couns…" at bounding box center [372, 119] width 96 height 15
click at [452, 223] on button "Save & New" at bounding box center [445, 223] width 50 height 16
select select "0"
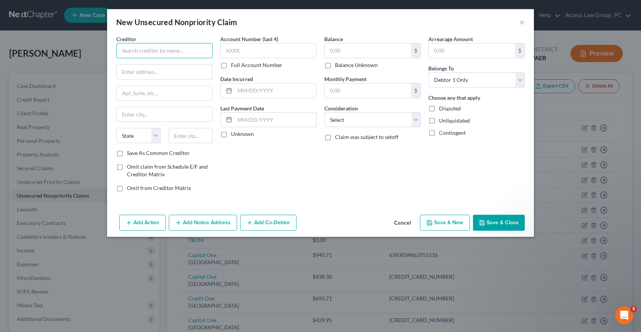
click at [127, 50] on input "text" at bounding box center [164, 50] width 96 height 15
type input "Concordin Credit"
click at [133, 71] on input "text" at bounding box center [165, 72] width 96 height 14
type input "PO Box 96541"
click at [141, 114] on input "text" at bounding box center [165, 114] width 96 height 14
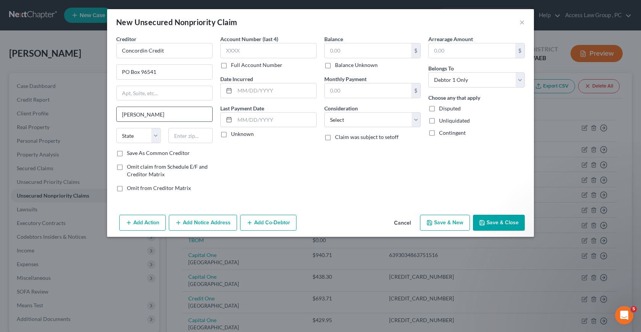
click at [139, 113] on input "[PERSON_NAME]" at bounding box center [165, 114] width 96 height 14
type input "Charlotte"
click at [133, 130] on select "State [US_STATE] AK AR AZ CA CO CT DE DC [GEOGRAPHIC_DATA] [GEOGRAPHIC_DATA] GU…" at bounding box center [138, 135] width 45 height 15
select select "28"
click at [116, 128] on select "State [US_STATE] AK AR AZ CA CO CT DE DC [GEOGRAPHIC_DATA] [GEOGRAPHIC_DATA] GU…" at bounding box center [138, 135] width 45 height 15
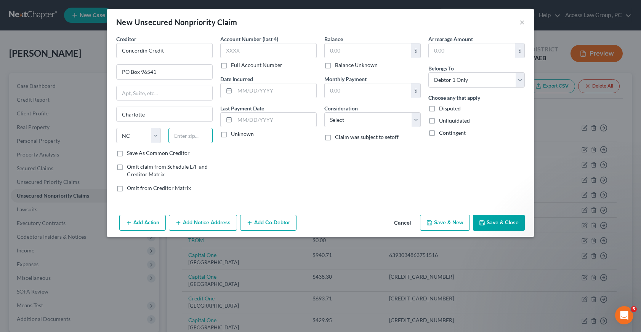
click at [188, 138] on input "text" at bounding box center [190, 135] width 45 height 15
type input "28296"
click at [231, 65] on label "Full Account Number" at bounding box center [256, 65] width 51 height 8
click at [234, 65] on input "Full Account Number" at bounding box center [236, 63] width 5 height 5
click at [229, 51] on input "text" at bounding box center [268, 50] width 96 height 15
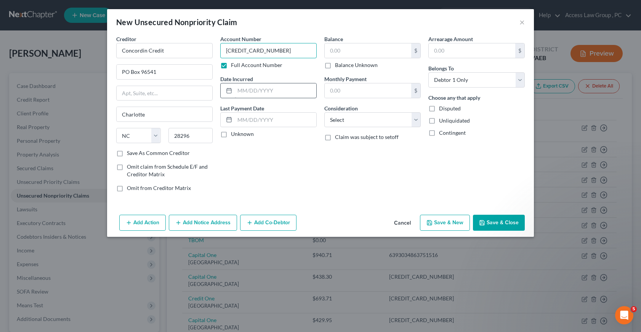
type input "[CREDIT_CARD_NUMBER]"
click at [250, 92] on input "text" at bounding box center [276, 90] width 82 height 14
type input "07/2024"
click at [342, 50] on input "text" at bounding box center [367, 50] width 86 height 14
type input "877.77"
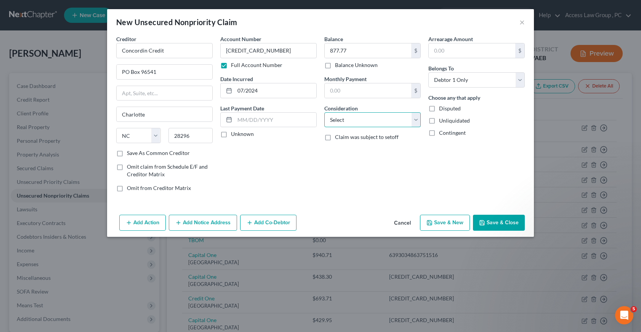
click at [419, 120] on select "Select Cable / Satellite Services Collection Agency Credit Card Debt Debt Couns…" at bounding box center [372, 119] width 96 height 15
select select "2"
click at [324, 112] on select "Select Cable / Satellite Services Collection Agency Credit Card Debt Debt Couns…" at bounding box center [372, 119] width 96 height 15
click at [455, 220] on button "Save & New" at bounding box center [445, 223] width 50 height 16
select select "0"
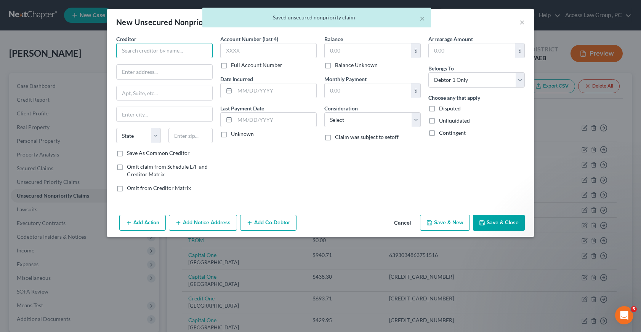
click at [134, 49] on input "text" at bounding box center [164, 50] width 96 height 15
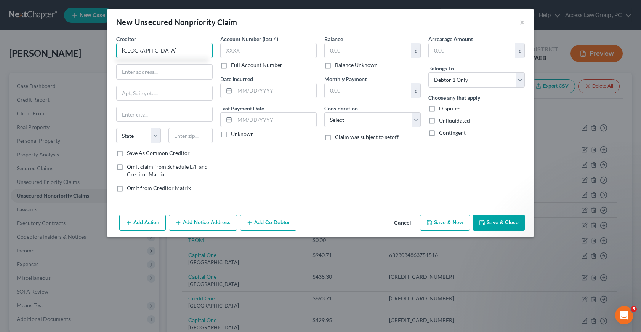
type input "[GEOGRAPHIC_DATA]"
type input "PO Box 71084"
click at [130, 111] on input "text" at bounding box center [165, 114] width 96 height 14
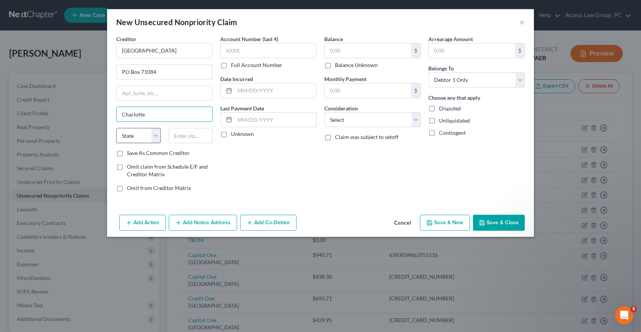
type input "Charlotte"
click at [127, 132] on select "State [US_STATE] AK AR AZ CA CO CT DE DC [GEOGRAPHIC_DATA] [GEOGRAPHIC_DATA] GU…" at bounding box center [138, 135] width 45 height 15
select select "28"
click at [116, 128] on select "State [US_STATE] AK AR AZ CA CO CT DE DC [GEOGRAPHIC_DATA] [GEOGRAPHIC_DATA] GU…" at bounding box center [138, 135] width 45 height 15
click at [190, 139] on input "text" at bounding box center [190, 135] width 45 height 15
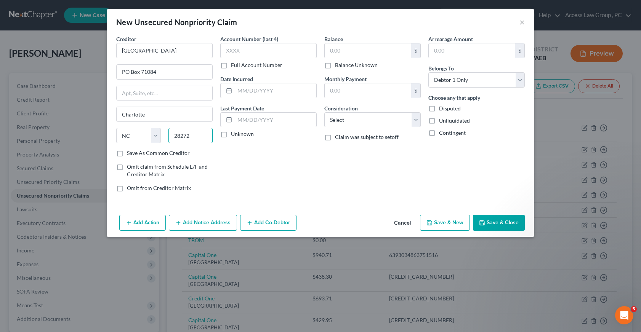
type input "28272"
click at [231, 66] on label "Full Account Number" at bounding box center [256, 65] width 51 height 8
click at [234, 66] on input "Full Account Number" at bounding box center [236, 63] width 5 height 5
click at [229, 49] on input "text" at bounding box center [268, 50] width 96 height 15
type input "[CREDIT_CARD_NUMBER]"
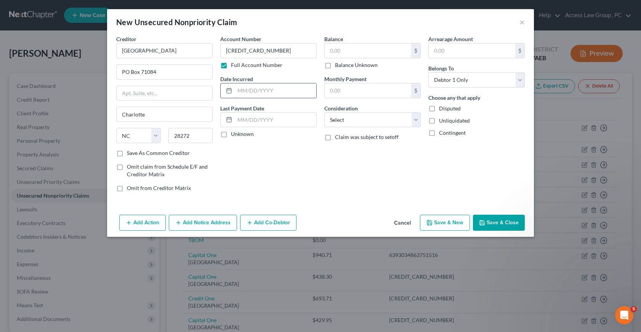
click at [241, 88] on input "text" at bounding box center [276, 90] width 82 height 14
type input "01/2024"
click at [332, 49] on input "text" at bounding box center [367, 50] width 86 height 14
drag, startPoint x: 350, startPoint y: 50, endPoint x: 328, endPoint y: 51, distance: 21.4
click at [328, 51] on input "538.97" at bounding box center [367, 50] width 86 height 14
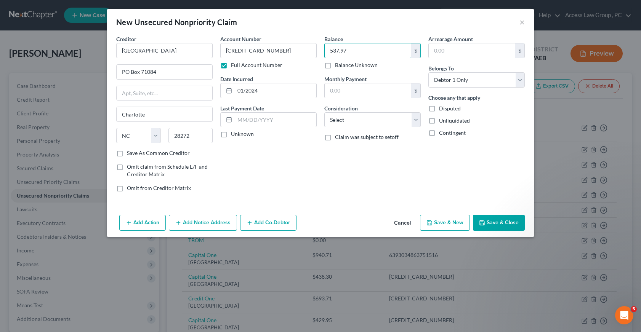
type input "537.97"
click at [451, 223] on button "Save & New" at bounding box center [445, 223] width 50 height 16
select select "0"
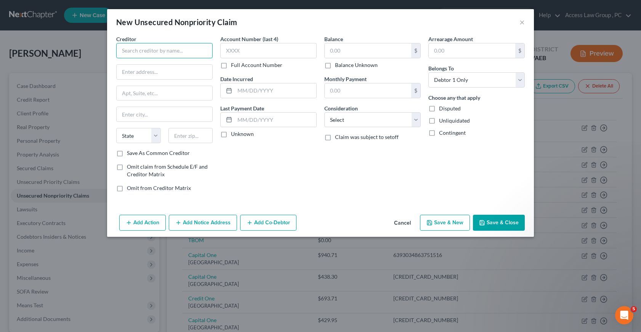
click at [134, 50] on input "text" at bounding box center [164, 50] width 96 height 15
type input "Affirm"
type input "[STREET_ADDRESS][PERSON_NAME]"
type input "[GEOGRAPHIC_DATA]"
select select "39"
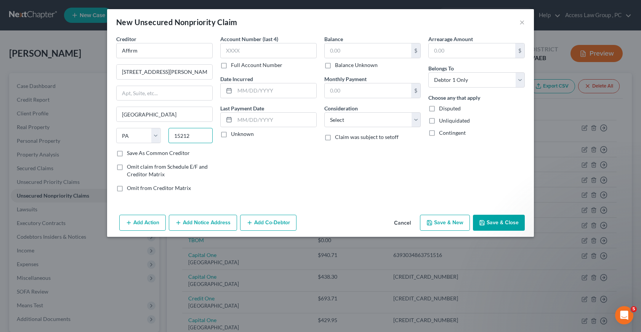
type input "15212"
type input "[GEOGRAPHIC_DATA]"
click at [231, 67] on label "Full Account Number" at bounding box center [256, 65] width 51 height 8
click at [234, 66] on input "Full Account Number" at bounding box center [236, 63] width 5 height 5
click at [229, 50] on input "text" at bounding box center [268, 50] width 96 height 15
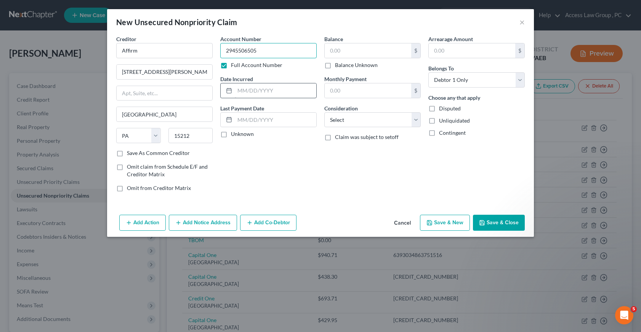
type input "2945506505"
click at [253, 90] on input "text" at bounding box center [276, 90] width 82 height 14
type input "12/2024"
click at [329, 50] on input "text" at bounding box center [367, 50] width 86 height 14
type input "1,684.02"
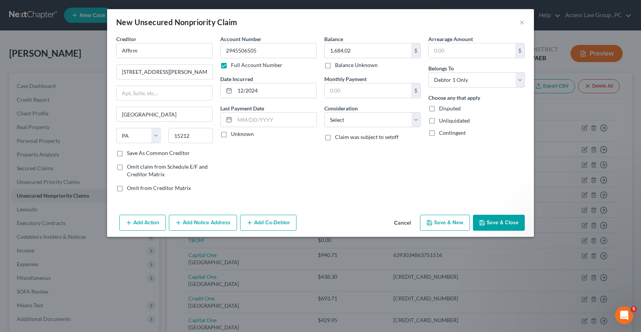
click at [505, 223] on button "Save & Close" at bounding box center [499, 223] width 52 height 16
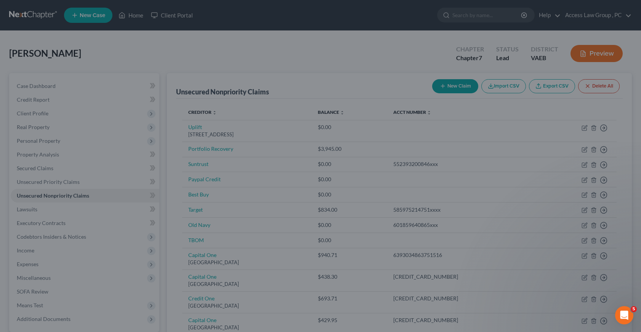
type input "0.00"
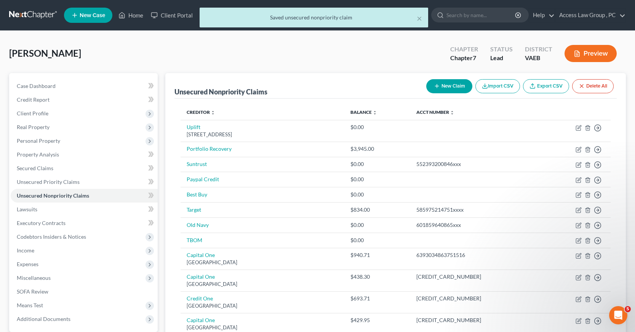
click at [444, 86] on button "New Claim" at bounding box center [449, 86] width 46 height 14
select select "0"
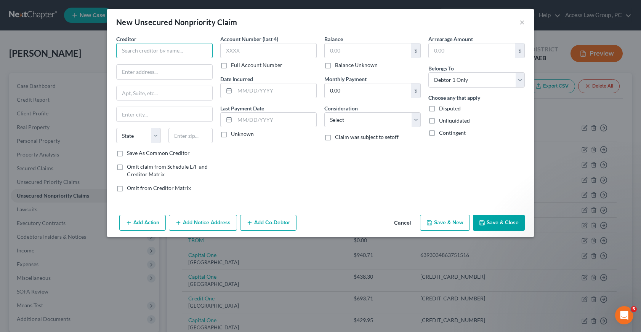
click at [148, 53] on input "text" at bounding box center [164, 50] width 96 height 15
type input "Concordia Milestone Credit"
type input "PO Box 96541"
type input "Charlotte"
select select "28"
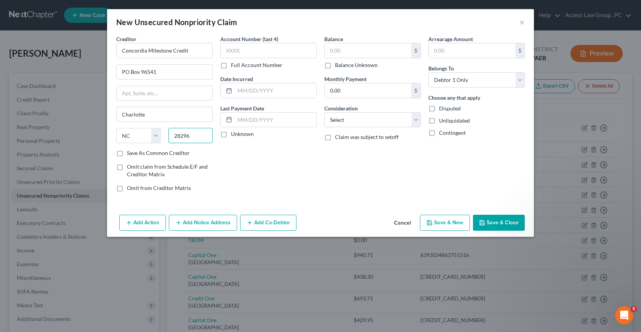
type input "28296"
click at [231, 67] on label "Full Account Number" at bounding box center [256, 65] width 51 height 8
click at [234, 66] on input "Full Account Number" at bounding box center [236, 63] width 5 height 5
click at [226, 51] on input "text" at bounding box center [268, 50] width 96 height 15
type input "[CREDIT_CARD_NUMBER]"
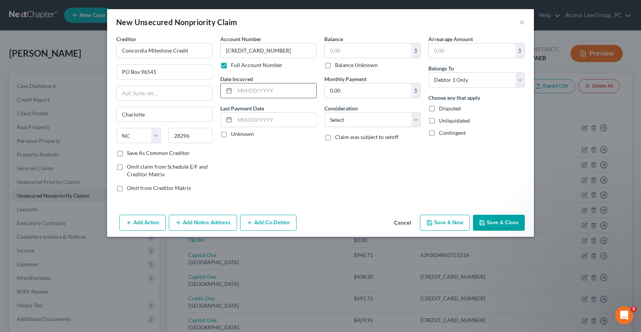
click at [244, 90] on input "text" at bounding box center [276, 90] width 82 height 14
type input "07/2024"
click at [341, 51] on input "text" at bounding box center [367, 50] width 86 height 14
type input "1,414.62"
click at [496, 222] on button "Save & Close" at bounding box center [499, 223] width 52 height 16
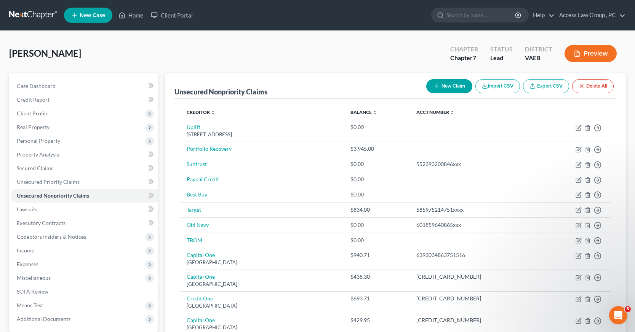
click at [443, 85] on button "New Claim" at bounding box center [449, 86] width 46 height 14
select select "0"
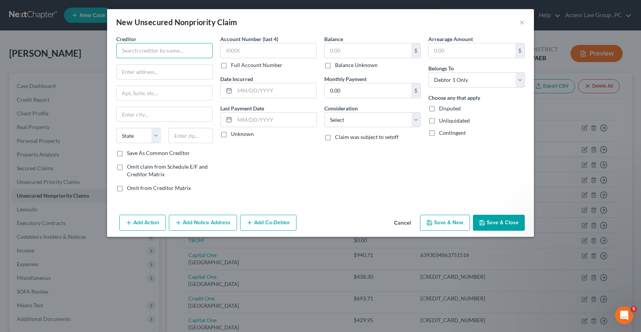
click at [125, 49] on input "text" at bounding box center [164, 50] width 96 height 15
type input "[GEOGRAPHIC_DATA]"
type input "7101 Jahnherd"
type input "[GEOGRAPHIC_DATA]"
select select "48"
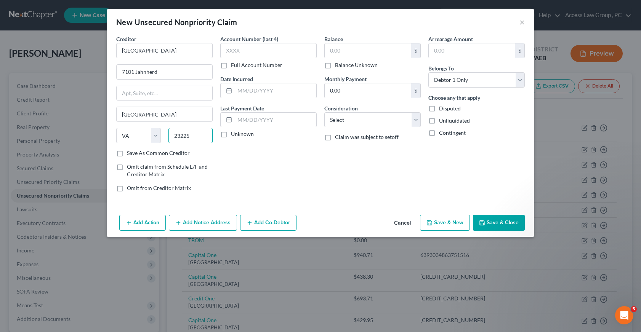
type input "23225"
click at [231, 66] on label "Full Account Number" at bounding box center [256, 65] width 51 height 8
click at [234, 66] on input "Full Account Number" at bounding box center [236, 63] width 5 height 5
click at [249, 54] on input "text" at bounding box center [268, 50] width 96 height 15
type input "35081353160"
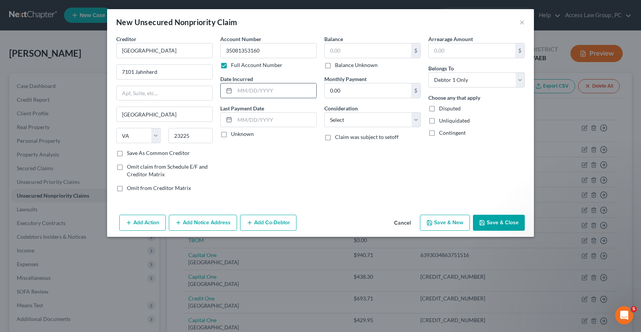
click at [241, 90] on input "text" at bounding box center [276, 90] width 82 height 14
type input "05/22"
click at [416, 122] on select "Select Cable / Satellite Services Collection Agency Credit Card Debt Debt Couns…" at bounding box center [372, 119] width 96 height 15
select select "9"
click at [324, 112] on select "Select Cable / Satellite Services Collection Agency Credit Card Debt Debt Couns…" at bounding box center [372, 119] width 96 height 15
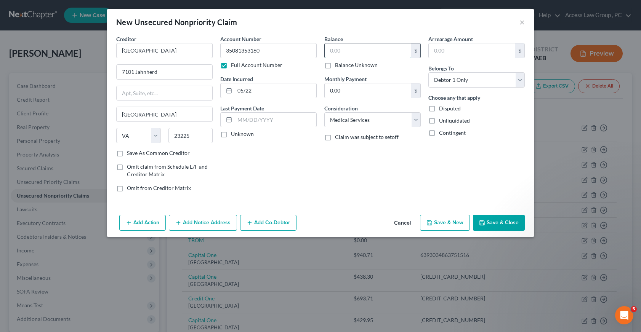
click at [330, 49] on input "text" at bounding box center [367, 50] width 86 height 14
type input "2,047.80"
drag, startPoint x: 170, startPoint y: 51, endPoint x: 104, endPoint y: 58, distance: 66.6
click at [104, 58] on div "New Unsecured Nonpriority Claim × Creditor * [GEOGRAPHIC_DATA] [GEOGRAPHIC_DATA…" at bounding box center [320, 166] width 641 height 332
type input "[GEOGRAPHIC_DATA]"
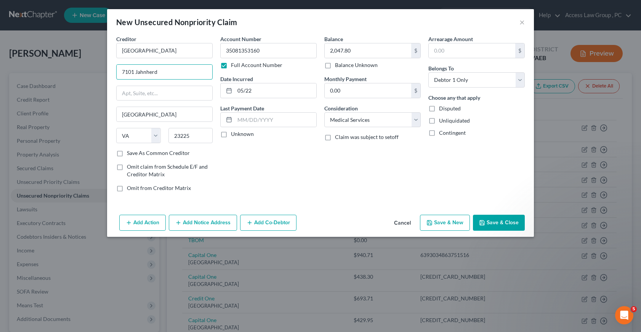
drag, startPoint x: 163, startPoint y: 71, endPoint x: 94, endPoint y: 74, distance: 69.4
click at [94, 74] on div "New Unsecured Nonpriority Claim × Creditor * [GEOGRAPHIC_DATA] [GEOGRAPHIC_DATA…" at bounding box center [320, 166] width 641 height 332
type input "[STREET_ADDRESS][PERSON_NAME]"
click at [436, 222] on button "Save & New" at bounding box center [445, 223] width 50 height 16
select select "0"
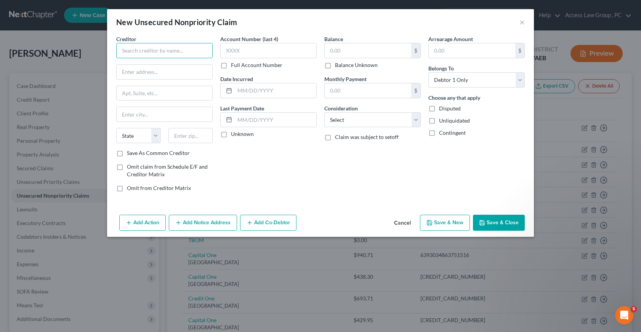
click at [134, 50] on input "text" at bounding box center [164, 50] width 96 height 15
type input "[GEOGRAPHIC_DATA]"
type input "[STREET_ADDRESS][PERSON_NAME]"
type input "Hopewell"
select select "48"
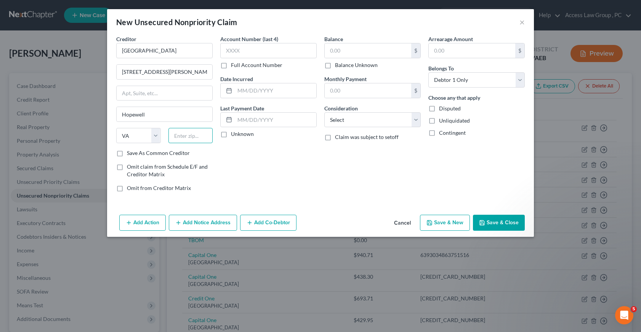
click at [177, 139] on input "text" at bounding box center [190, 135] width 45 height 15
click at [231, 65] on label "Full Account Number" at bounding box center [256, 65] width 51 height 8
click at [234, 65] on input "Full Account Number" at bounding box center [236, 63] width 5 height 5
click at [227, 52] on input "text" at bounding box center [268, 50] width 96 height 15
click at [351, 50] on input "text" at bounding box center [367, 50] width 86 height 14
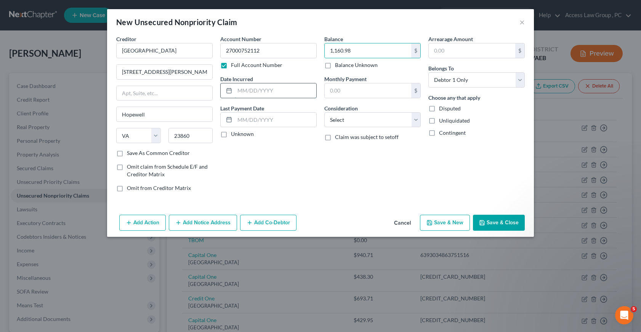
click at [269, 89] on input "text" at bounding box center [276, 90] width 82 height 14
click at [417, 120] on select "Select Cable / Satellite Services Collection Agency Credit Card Debt Debt Couns…" at bounding box center [372, 119] width 96 height 15
click at [324, 112] on select "Select Cable / Satellite Services Collection Agency Credit Card Debt Debt Couns…" at bounding box center [372, 119] width 96 height 15
click at [458, 221] on button "Save & New" at bounding box center [445, 223] width 50 height 16
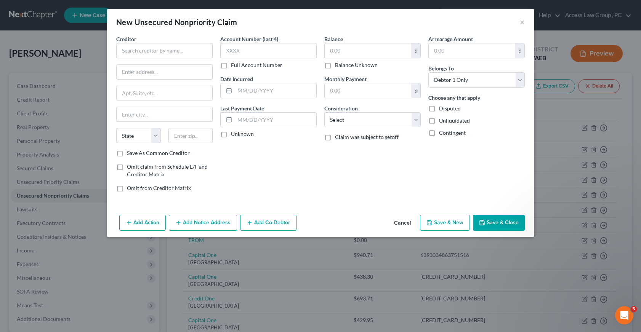
click at [399, 223] on button "Cancel" at bounding box center [402, 223] width 29 height 15
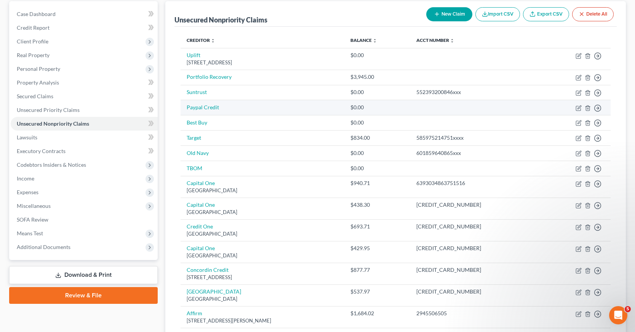
scroll to position [76, 0]
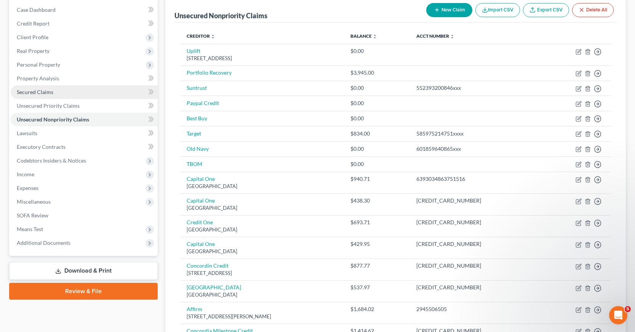
click at [30, 93] on span "Secured Claims" at bounding box center [35, 92] width 37 height 6
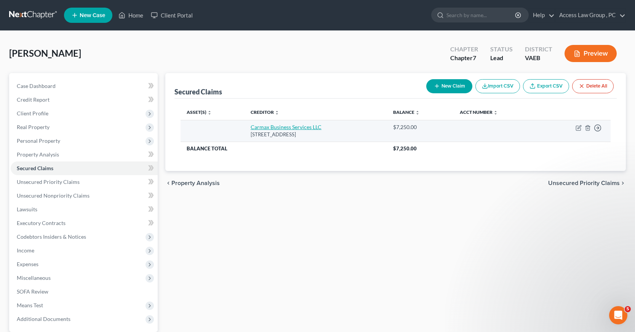
click at [289, 128] on link "Carmax Business Services LLC" at bounding box center [286, 127] width 71 height 6
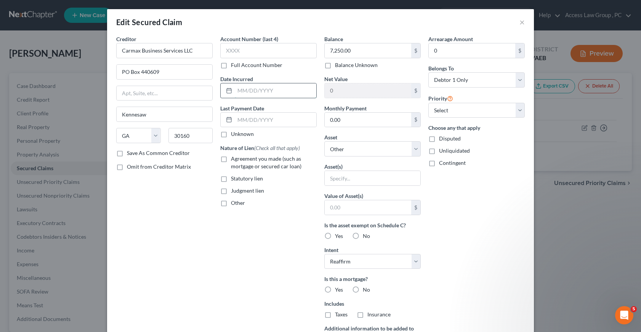
click at [238, 90] on input "text" at bounding box center [276, 90] width 82 height 14
click at [332, 120] on input "0.00" at bounding box center [367, 120] width 86 height 14
click at [517, 80] on select "Select Debtor 1 Only Debtor 2 Only Debtor 1 And Debtor 2 Only At Least One Of T…" at bounding box center [476, 79] width 96 height 15
click at [428, 72] on select "Select Debtor 1 Only Debtor 2 Only Debtor 1 And Debtor 2 Only At Least One Of T…" at bounding box center [476, 79] width 96 height 15
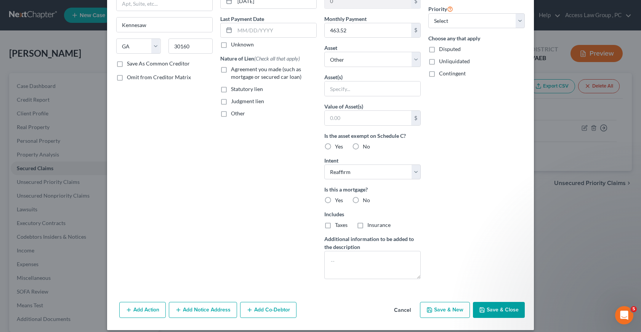
scroll to position [97, 0]
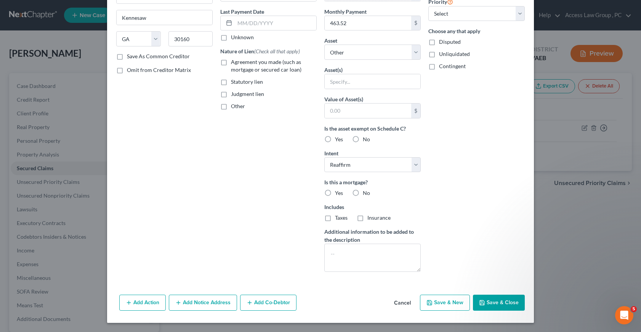
click at [267, 304] on button "Add Co-Debtor" at bounding box center [268, 303] width 56 height 16
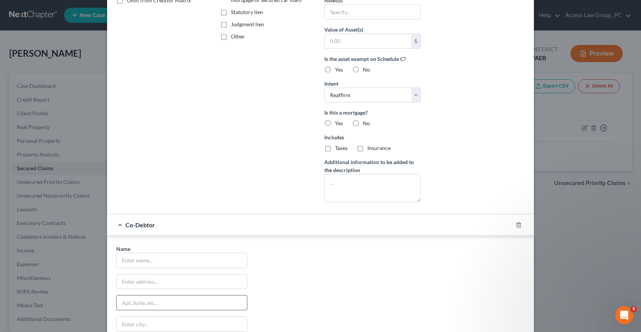
scroll to position [173, 0]
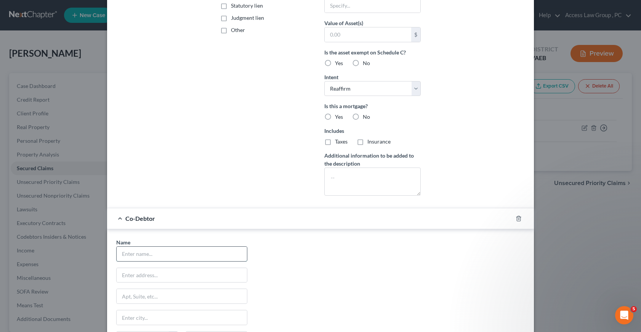
click at [143, 254] on input "text" at bounding box center [182, 254] width 130 height 14
click at [153, 278] on input "text" at bounding box center [182, 275] width 130 height 14
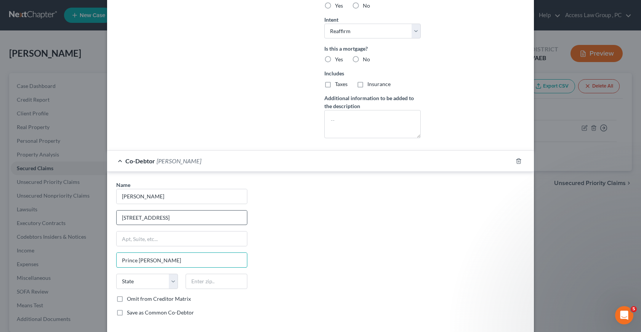
scroll to position [249, 0]
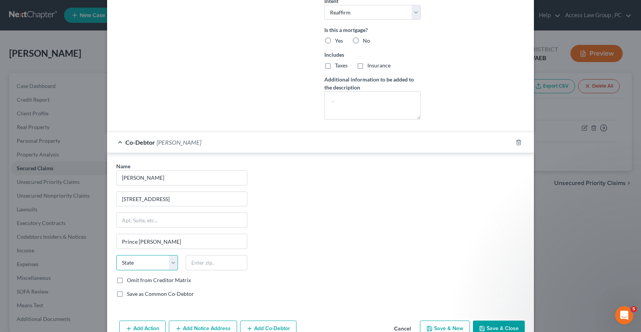
click at [166, 263] on select "State [US_STATE] AK AR AZ CA CO CT DE DC [GEOGRAPHIC_DATA] [GEOGRAPHIC_DATA] GU…" at bounding box center [147, 262] width 62 height 15
click at [116, 255] on select "State [US_STATE] AK AR AZ CA CO CT DE DC [GEOGRAPHIC_DATA] [GEOGRAPHIC_DATA] GU…" at bounding box center [147, 262] width 62 height 15
click at [193, 261] on input "text" at bounding box center [216, 262] width 62 height 15
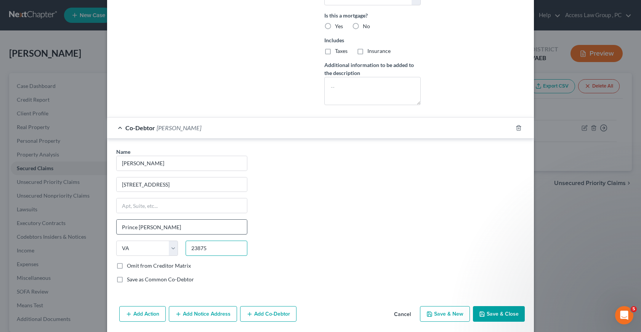
scroll to position [275, 0]
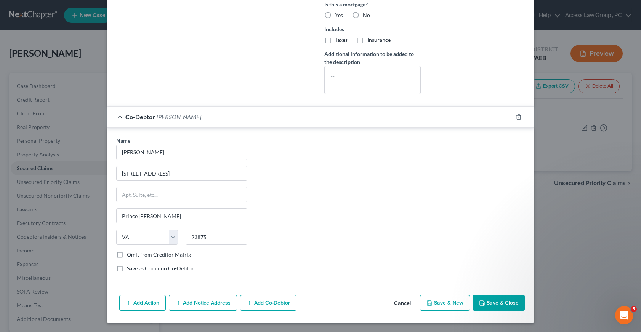
click at [500, 302] on button "Save & Close" at bounding box center [499, 303] width 52 height 16
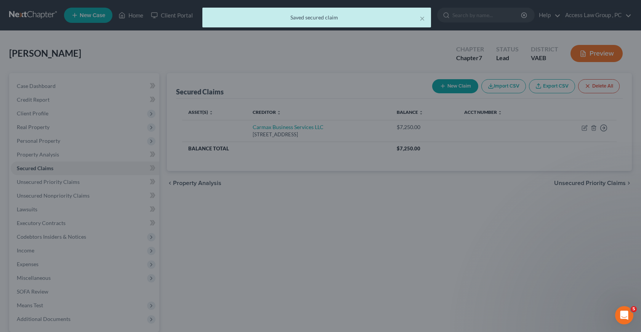
scroll to position [0, 0]
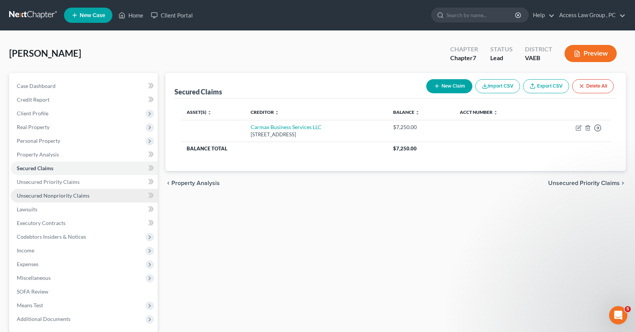
click at [30, 195] on span "Unsecured Nonpriority Claims" at bounding box center [53, 195] width 73 height 6
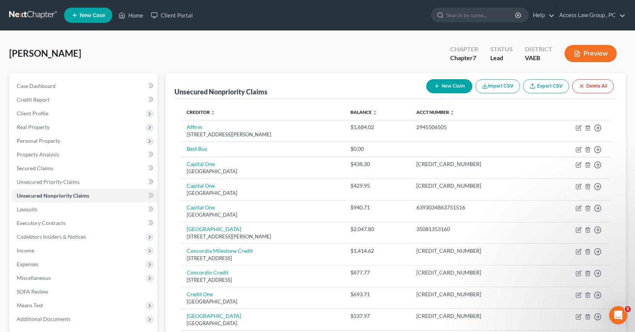
click at [454, 85] on button "New Claim" at bounding box center [449, 86] width 46 height 14
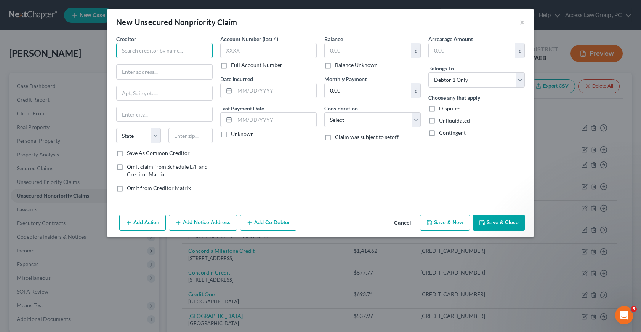
click at [129, 51] on input "text" at bounding box center [164, 50] width 96 height 15
click at [201, 224] on button "Add Notice Address" at bounding box center [203, 223] width 68 height 16
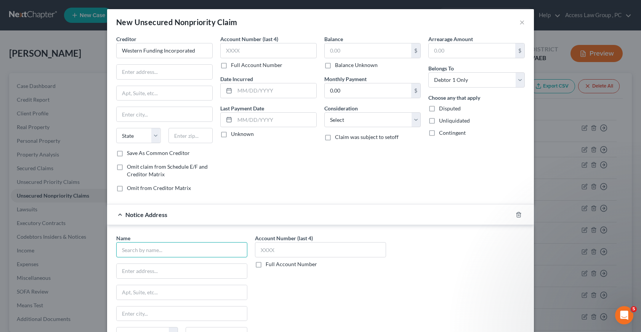
click at [131, 254] on input "text" at bounding box center [181, 249] width 131 height 15
click at [125, 271] on input "text" at bounding box center [182, 271] width 130 height 14
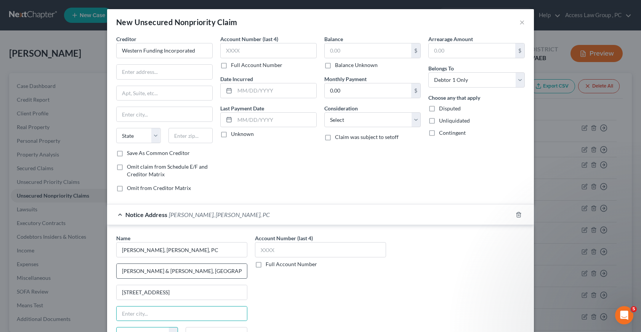
scroll to position [10, 0]
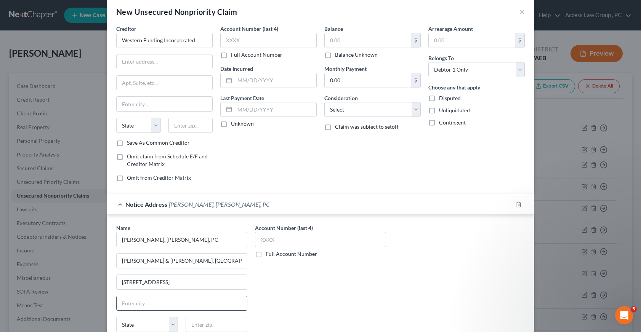
click at [131, 304] on input "text" at bounding box center [182, 303] width 130 height 14
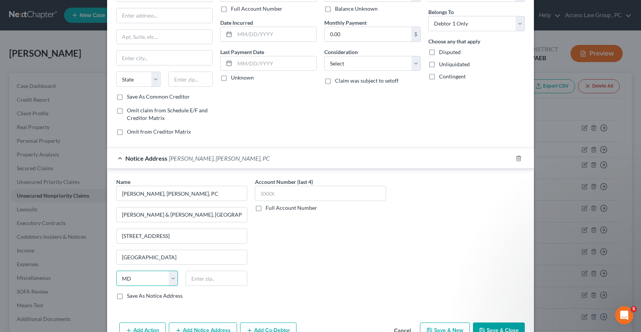
scroll to position [78, 0]
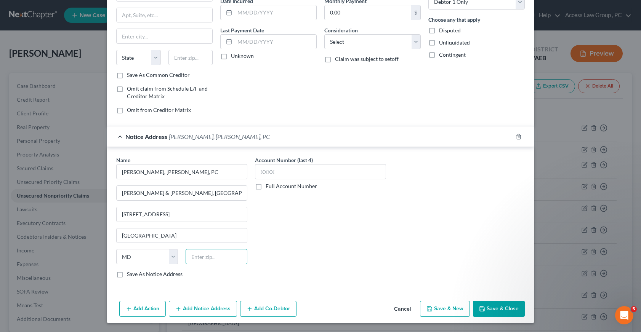
click at [194, 253] on input "text" at bounding box center [216, 256] width 62 height 15
click at [277, 310] on button "Add Co-Debtor" at bounding box center [268, 309] width 56 height 16
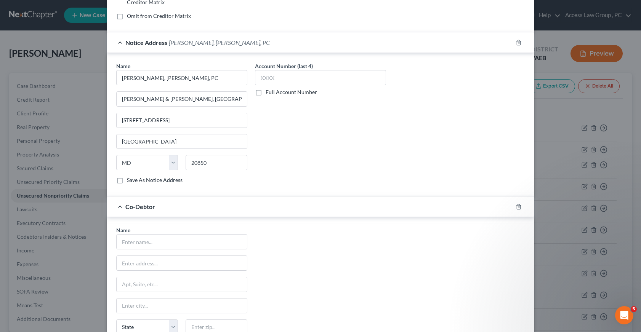
scroll to position [192, 0]
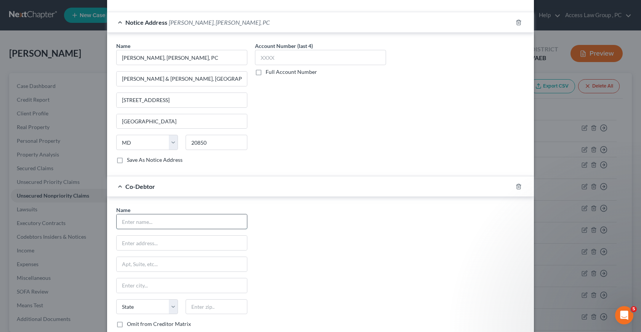
click at [147, 221] on input "text" at bounding box center [182, 221] width 130 height 14
click at [133, 287] on input "text" at bounding box center [182, 285] width 130 height 14
click at [171, 308] on select "State [US_STATE] AK AR AZ CA CO CT DE DC [GEOGRAPHIC_DATA] [GEOGRAPHIC_DATA] GU…" at bounding box center [147, 306] width 62 height 15
click at [116, 299] on select "State [US_STATE] AK AR AZ CA CO CT DE DC [GEOGRAPHIC_DATA] [GEOGRAPHIC_DATA] GU…" at bounding box center [147, 306] width 62 height 15
click at [193, 307] on input "text" at bounding box center [216, 306] width 62 height 15
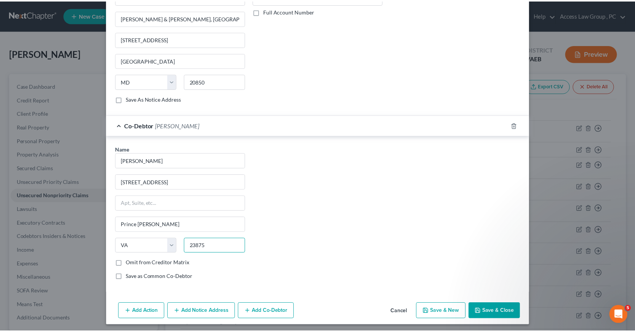
scroll to position [256, 0]
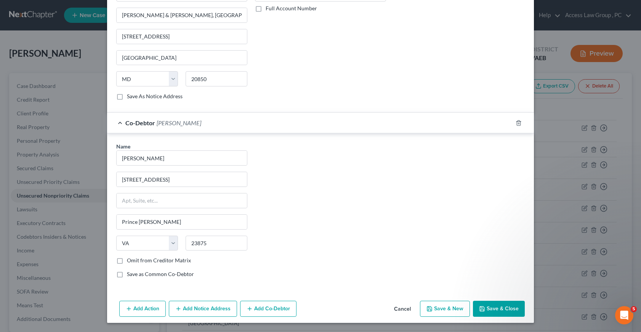
click at [500, 310] on button "Save & Close" at bounding box center [499, 309] width 52 height 16
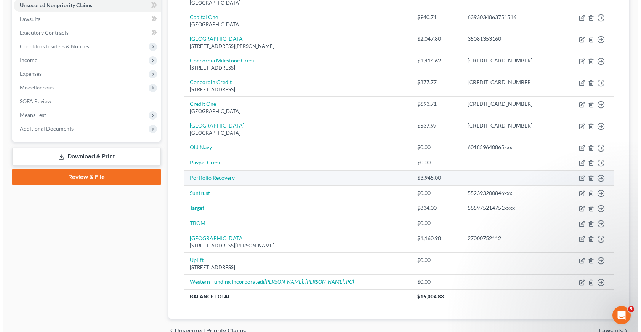
scroll to position [230, 0]
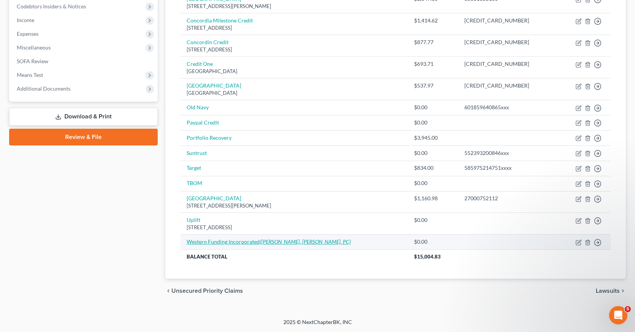
click at [198, 242] on link "Western Funding Incorporated ([PERSON_NAME], [PERSON_NAME], PC)" at bounding box center [269, 241] width 164 height 6
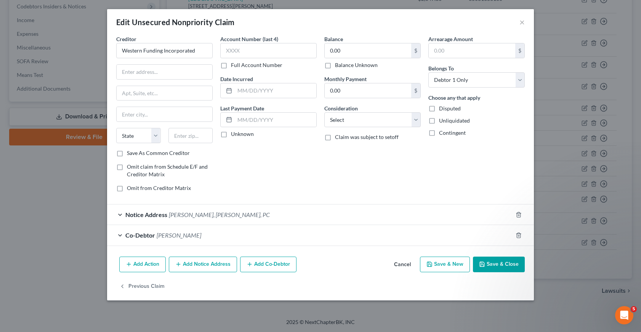
click at [149, 263] on button "Add Action" at bounding box center [142, 265] width 46 height 16
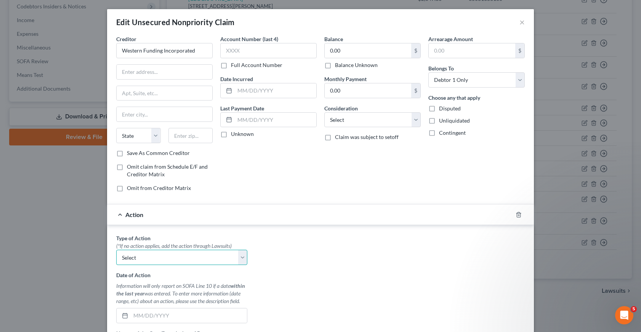
click at [238, 256] on select "Select Repossession Garnishment Foreclosure Personal Injury Attached, Seized, O…" at bounding box center [181, 257] width 131 height 15
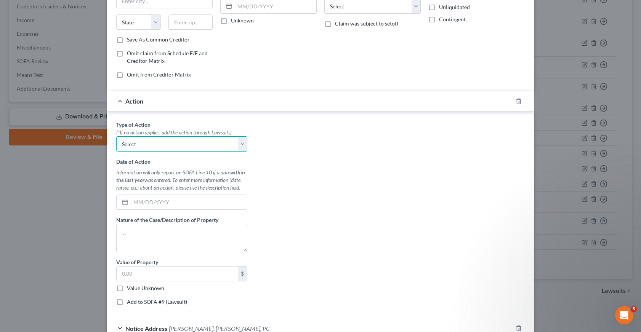
scroll to position [114, 0]
click at [147, 201] on input "text" at bounding box center [189, 201] width 116 height 14
click at [134, 237] on textarea at bounding box center [181, 237] width 131 height 28
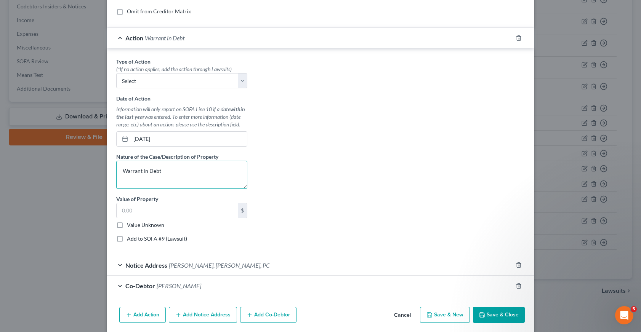
scroll to position [190, 0]
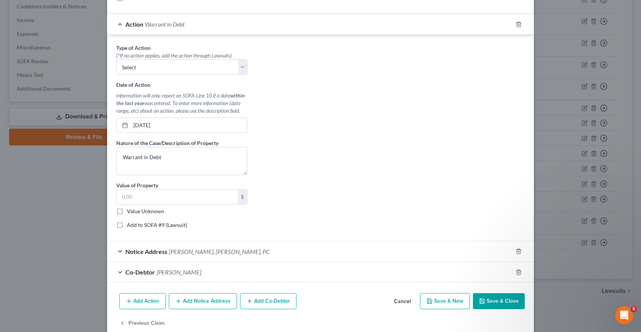
click at [127, 213] on label "Value Unknown" at bounding box center [145, 212] width 37 height 8
click at [130, 213] on input "Value Unknown" at bounding box center [132, 210] width 5 height 5
click at [127, 224] on label "Add to SOFA #9 (Lawsuit)" at bounding box center [157, 225] width 60 height 8
click at [130, 224] on input "Add to SOFA #9 (Lawsuit)" at bounding box center [132, 223] width 5 height 5
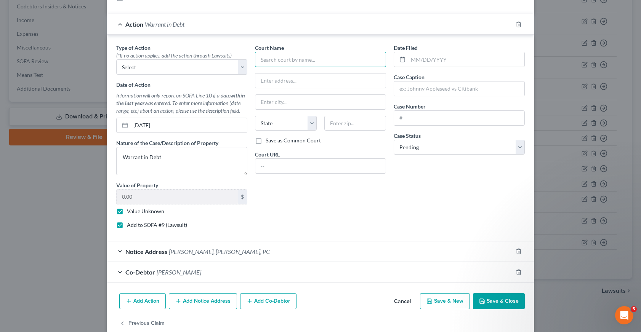
click at [273, 60] on input "text" at bounding box center [320, 59] width 131 height 15
click at [417, 57] on input "text" at bounding box center [466, 59] width 116 height 14
click at [401, 88] on input "text" at bounding box center [459, 89] width 130 height 14
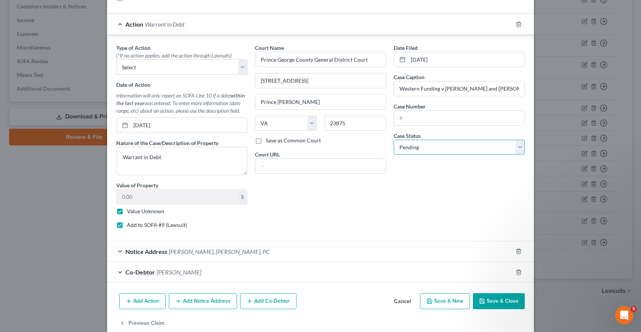
click at [518, 149] on select "Select Pending On Appeal Concluded" at bounding box center [458, 147] width 131 height 15
click at [393, 140] on select "Select Pending On Appeal Concluded" at bounding box center [458, 147] width 131 height 15
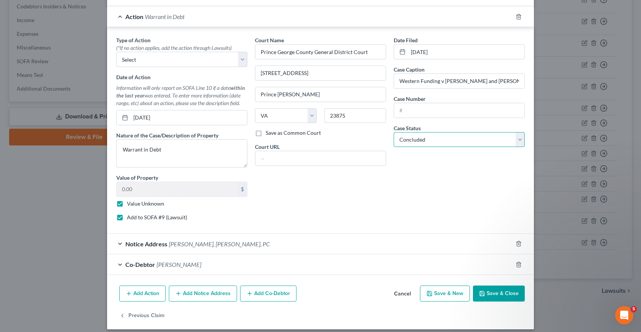
scroll to position [205, 0]
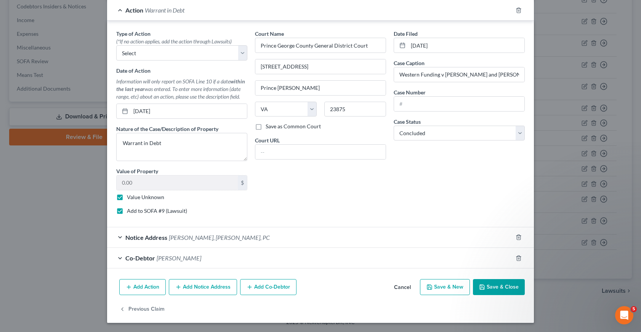
click at [500, 286] on button "Save & Close" at bounding box center [499, 287] width 52 height 16
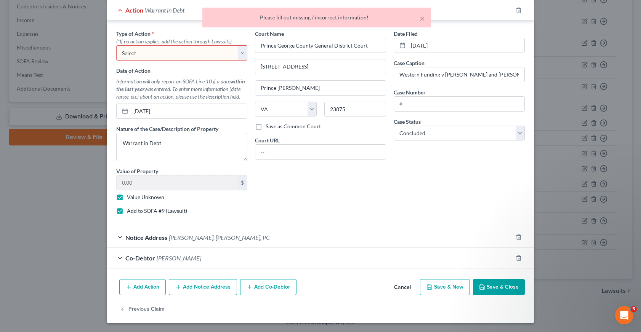
click at [240, 58] on select "Select Repossession Garnishment Foreclosure Personal Injury Attached, Seized, O…" at bounding box center [181, 52] width 131 height 15
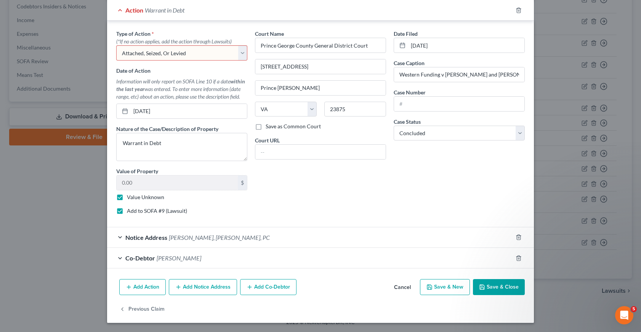
click at [116, 45] on select "Select Repossession Garnishment Foreclosure Personal Injury Attached, Seized, O…" at bounding box center [181, 52] width 131 height 15
click at [243, 54] on select "Select Repossession Garnishment Foreclosure Personal Injury Attached, Seized, O…" at bounding box center [181, 52] width 131 height 15
click at [334, 179] on div "Court Name * [GEOGRAPHIC_DATA] [GEOGRAPHIC_DATA] [GEOGRAPHIC_DATA][PERSON_NAME]…" at bounding box center [320, 125] width 139 height 191
click at [245, 55] on div "Type of Action * (*If no action applies, add the action through Lawsuits) Selec…" at bounding box center [181, 125] width 139 height 191
click at [239, 51] on select "Select Repossession Garnishment Foreclosure Personal Injury Attached, Seized, O…" at bounding box center [181, 52] width 131 height 15
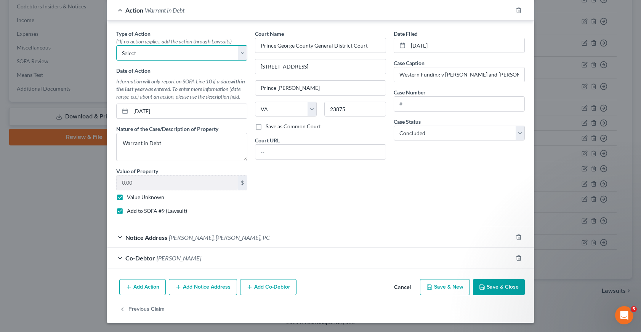
click at [116, 45] on select "Select Repossession Garnishment Foreclosure Personal Injury Attached, Seized, O…" at bounding box center [181, 52] width 131 height 15
drag, startPoint x: 169, startPoint y: 111, endPoint x: 117, endPoint y: 111, distance: 51.4
click at [117, 111] on div "[DATE]" at bounding box center [181, 111] width 131 height 15
click at [332, 203] on div "Court Name * [GEOGRAPHIC_DATA] [GEOGRAPHIC_DATA] [GEOGRAPHIC_DATA][PERSON_NAME]…" at bounding box center [320, 125] width 139 height 191
click at [499, 282] on button "Save & Close" at bounding box center [499, 287] width 52 height 16
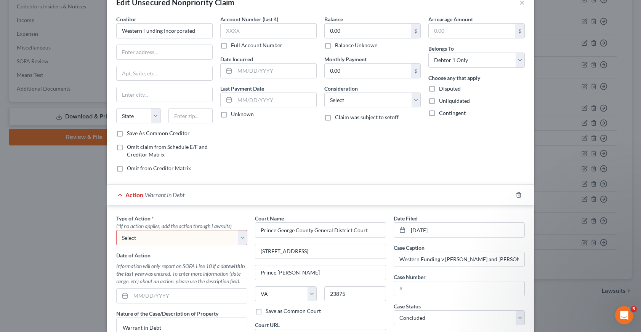
scroll to position [38, 0]
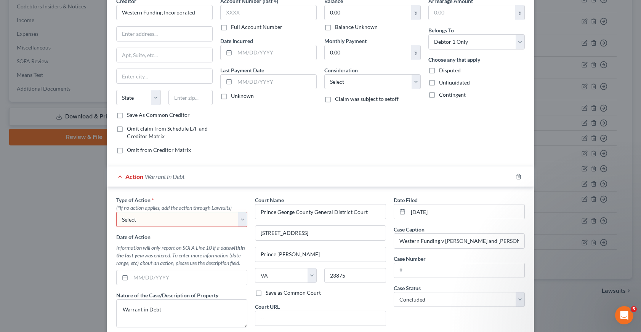
click at [131, 174] on span "Action" at bounding box center [134, 176] width 18 height 7
click at [118, 176] on div "Action Warrant in Debt" at bounding box center [309, 176] width 405 height 20
click at [169, 176] on span "Warrant in Debt" at bounding box center [165, 176] width 40 height 7
click at [238, 215] on select "Select Repossession Garnishment Foreclosure Personal Injury Attached, Seized, O…" at bounding box center [181, 219] width 131 height 15
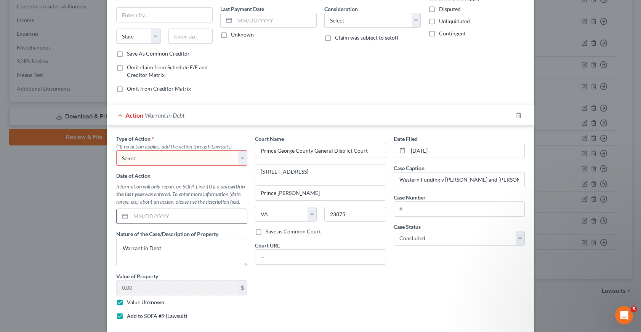
scroll to position [114, 0]
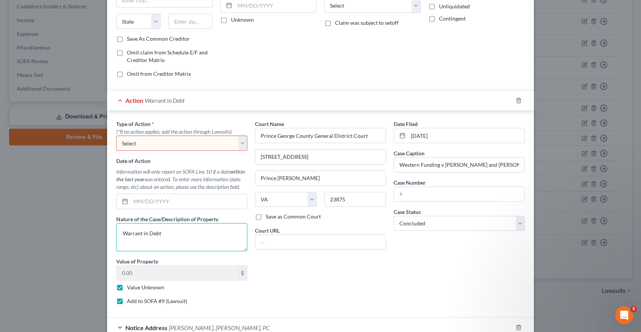
click at [181, 231] on textarea "Warrant in Debt" at bounding box center [181, 237] width 131 height 28
drag, startPoint x: 177, startPoint y: 231, endPoint x: 125, endPoint y: 235, distance: 52.3
click at [125, 235] on textarea "Warrant in Debt" at bounding box center [181, 237] width 131 height 28
drag, startPoint x: 146, startPoint y: 231, endPoint x: 112, endPoint y: 234, distance: 34.0
click at [112, 235] on div "Type of Action * (*If no action applies, add the action through Lawsuits) Selec…" at bounding box center [181, 215] width 139 height 191
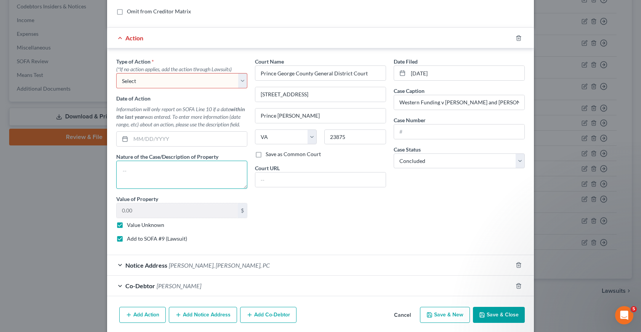
scroll to position [205, 0]
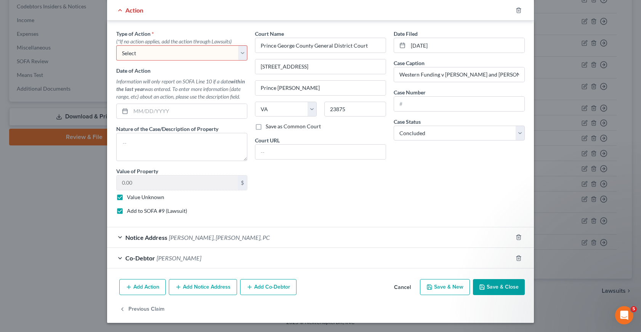
click at [452, 287] on button "Save & New" at bounding box center [445, 287] width 50 height 16
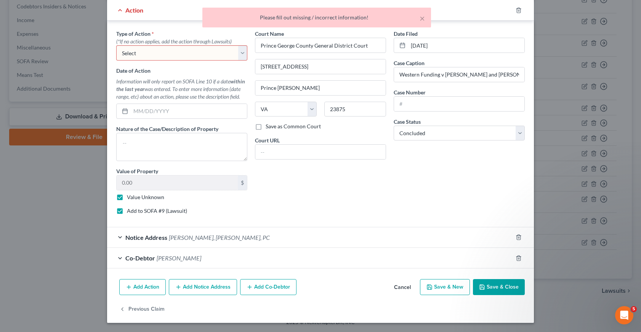
click at [509, 283] on button "Save & Close" at bounding box center [499, 287] width 52 height 16
click at [127, 197] on label "Value Unknown" at bounding box center [145, 197] width 37 height 8
click at [130, 197] on input "Value Unknown" at bounding box center [132, 195] width 5 height 5
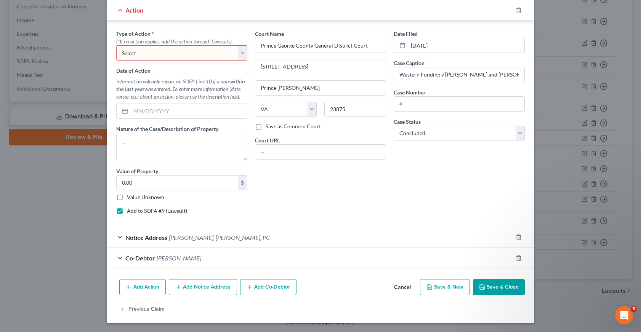
click at [444, 288] on button "Save & New" at bounding box center [445, 287] width 50 height 16
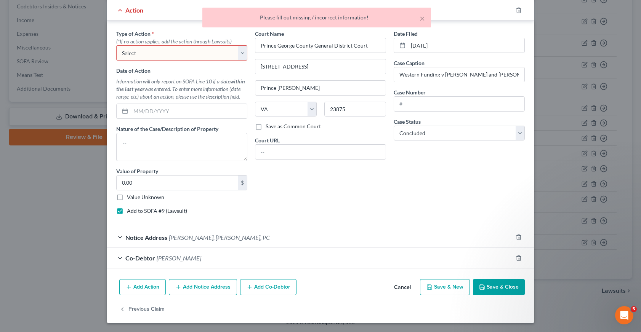
click at [369, 212] on div "Court Name * [GEOGRAPHIC_DATA] [GEOGRAPHIC_DATA] [GEOGRAPHIC_DATA][PERSON_NAME]…" at bounding box center [320, 125] width 139 height 191
click at [150, 211] on label "Add to SOFA #9 (Lawsuit)" at bounding box center [157, 211] width 60 height 8
click at [135, 211] on input "Add to SOFA #9 (Lawsuit)" at bounding box center [132, 209] width 5 height 5
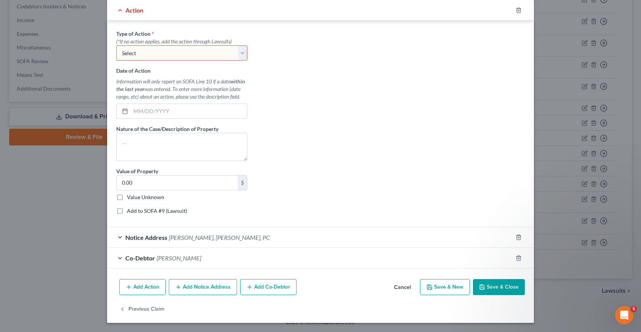
click at [127, 209] on label "Add to SOFA #9 (Lawsuit)" at bounding box center [157, 211] width 60 height 8
click at [130, 209] on input "Add to SOFA #9 (Lawsuit)" at bounding box center [132, 209] width 5 height 5
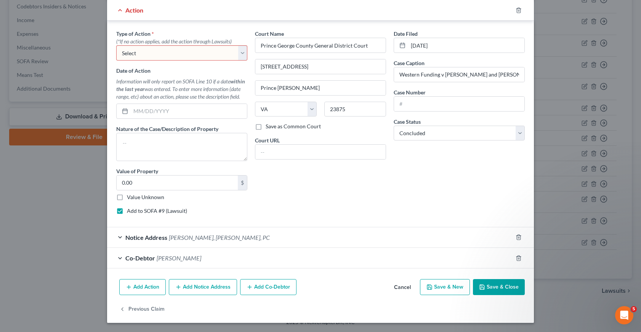
click at [240, 51] on select "Select Repossession Garnishment Foreclosure Personal Injury Attached, Seized, O…" at bounding box center [181, 52] width 131 height 15
click at [358, 198] on div "Court Name * [GEOGRAPHIC_DATA] [GEOGRAPHIC_DATA] [GEOGRAPHIC_DATA][PERSON_NAME]…" at bounding box center [320, 125] width 139 height 191
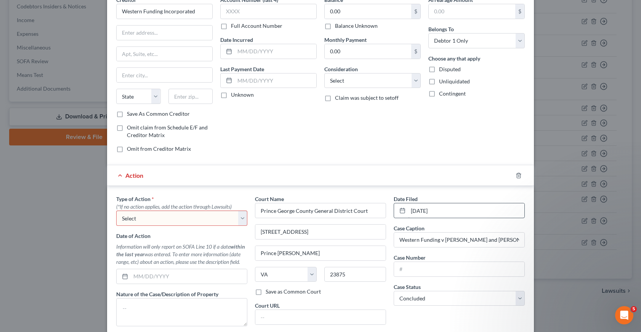
scroll to position [38, 0]
click at [196, 220] on select "Select Repossession Garnishment Foreclosure Personal Injury Attached, Seized, O…" at bounding box center [181, 219] width 131 height 15
click at [116, 212] on select "Select Repossession Garnishment Foreclosure Personal Injury Attached, Seized, O…" at bounding box center [181, 219] width 131 height 15
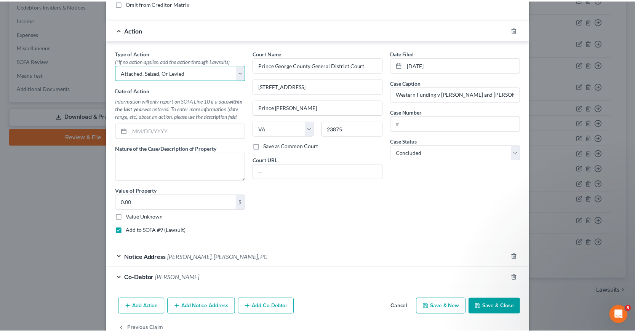
scroll to position [190, 0]
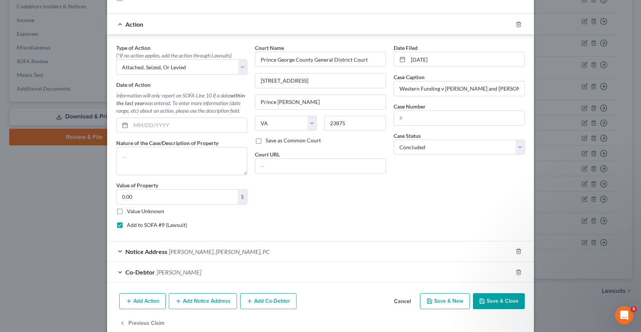
click at [491, 299] on button "Save & Close" at bounding box center [499, 301] width 52 height 16
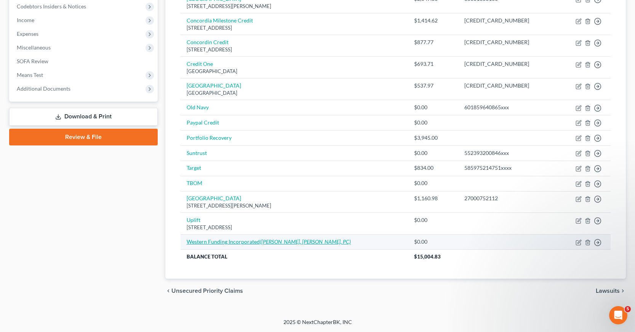
click at [236, 241] on link "Western Funding Incorporated ([PERSON_NAME], [PERSON_NAME], PC)" at bounding box center [269, 241] width 164 height 6
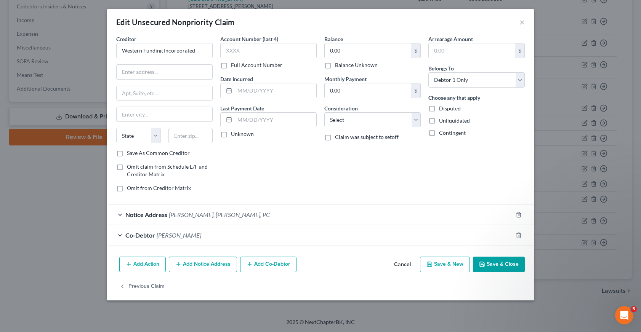
click at [231, 66] on label "Full Account Number" at bounding box center [256, 65] width 51 height 8
click at [234, 66] on input "Full Account Number" at bounding box center [236, 63] width 5 height 5
click at [227, 51] on input "text" at bounding box center [268, 50] width 96 height 15
click at [331, 50] on input "0.00" at bounding box center [367, 50] width 86 height 14
click at [507, 263] on button "Save & Close" at bounding box center [499, 265] width 52 height 16
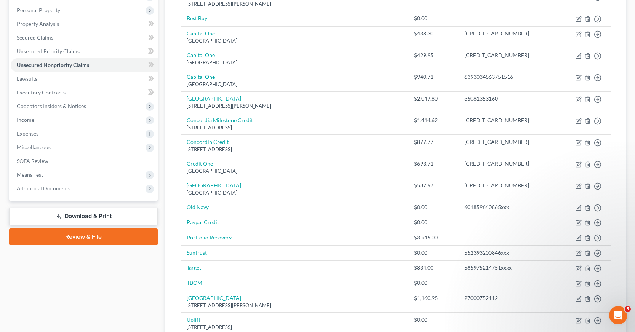
scroll to position [78, 0]
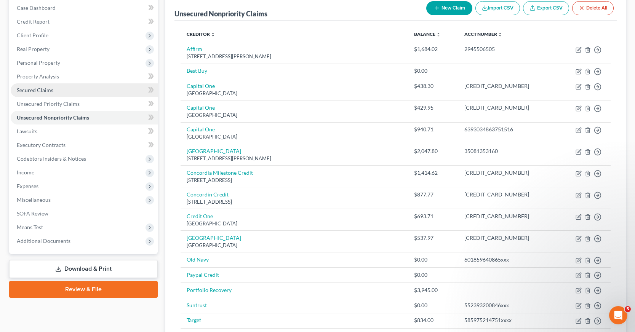
click at [45, 91] on span "Secured Claims" at bounding box center [35, 90] width 37 height 6
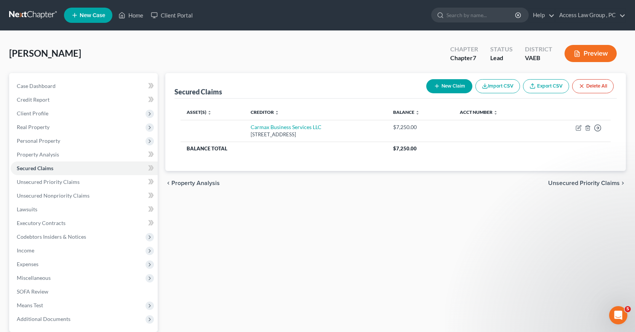
click at [452, 85] on button "New Claim" at bounding box center [449, 86] width 46 height 14
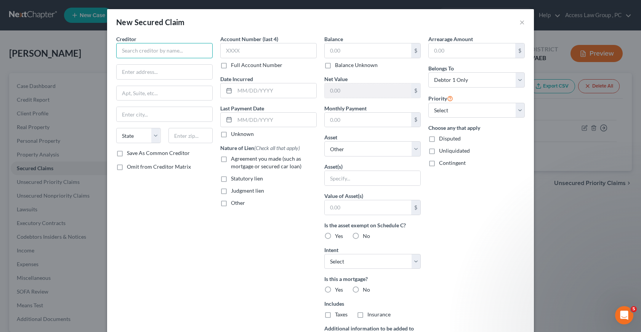
click at [131, 50] on input "text" at bounding box center [164, 50] width 96 height 15
click at [235, 88] on input "text" at bounding box center [276, 90] width 82 height 14
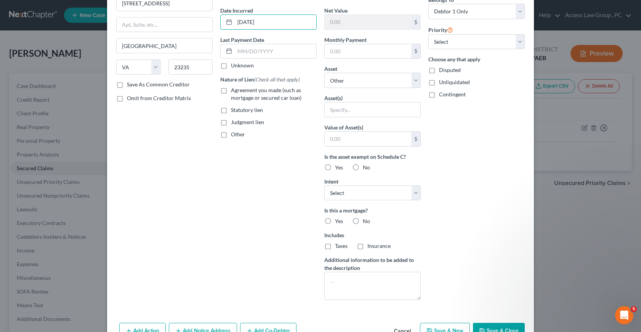
scroll to position [91, 0]
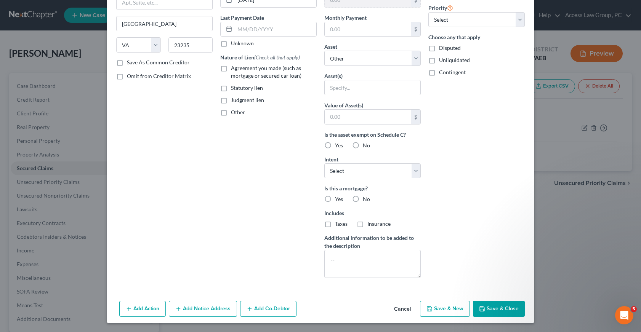
click at [501, 305] on button "Save & Close" at bounding box center [499, 309] width 52 height 16
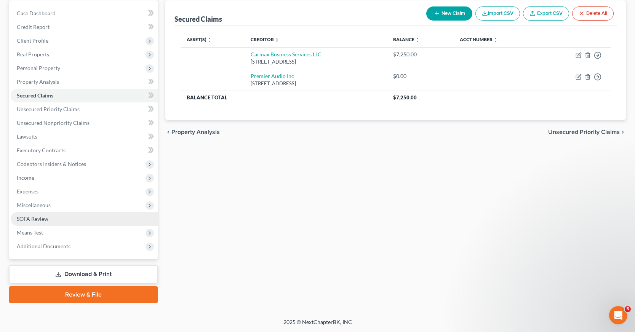
scroll to position [0, 0]
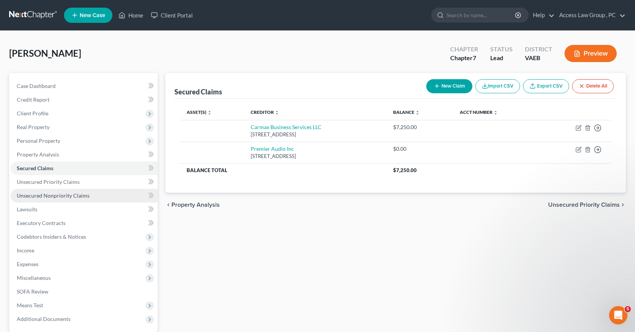
click at [45, 197] on span "Unsecured Nonpriority Claims" at bounding box center [53, 195] width 73 height 6
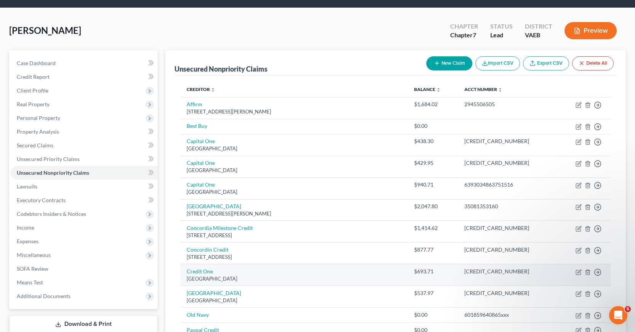
scroll to position [2, 0]
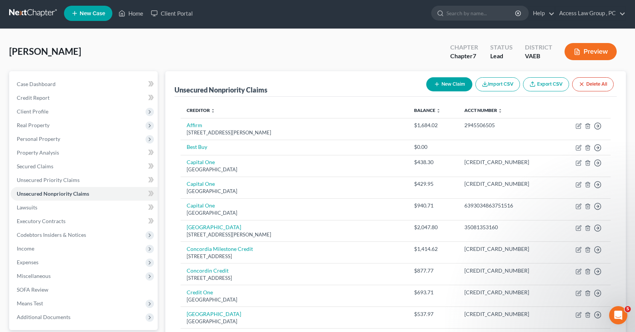
click at [443, 82] on button "New Claim" at bounding box center [449, 84] width 46 height 14
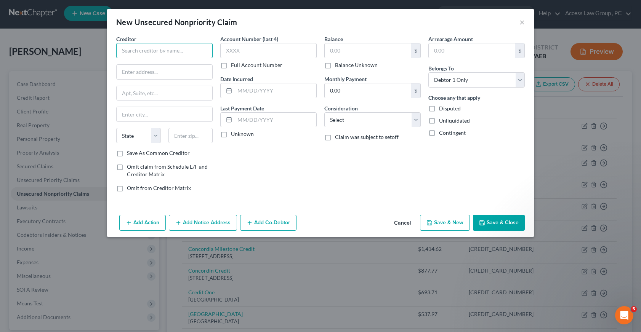
click at [145, 49] on input "text" at bounding box center [164, 50] width 96 height 15
click at [231, 66] on label "Full Account Number" at bounding box center [256, 65] width 51 height 8
click at [234, 66] on input "Full Account Number" at bounding box center [236, 63] width 5 height 5
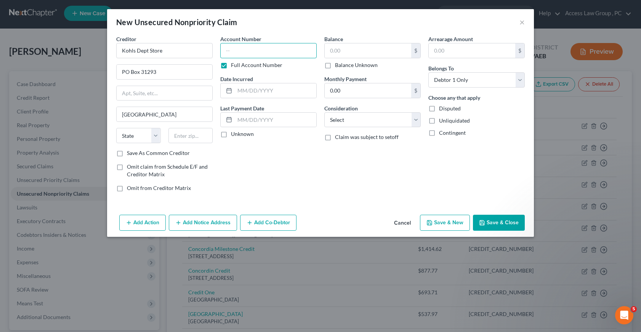
click at [228, 50] on input "text" at bounding box center [268, 50] width 96 height 15
click at [337, 51] on input "text" at bounding box center [367, 50] width 86 height 14
click at [355, 49] on input "81.00" at bounding box center [367, 50] width 86 height 14
drag, startPoint x: 355, startPoint y: 49, endPoint x: 332, endPoint y: 52, distance: 23.8
click at [332, 52] on input "81.00" at bounding box center [367, 50] width 86 height 14
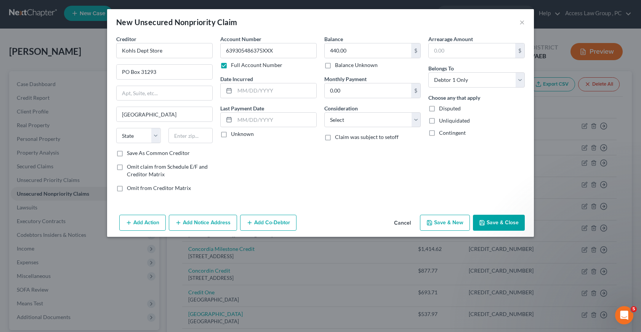
click at [505, 223] on button "Save & Close" at bounding box center [499, 223] width 52 height 16
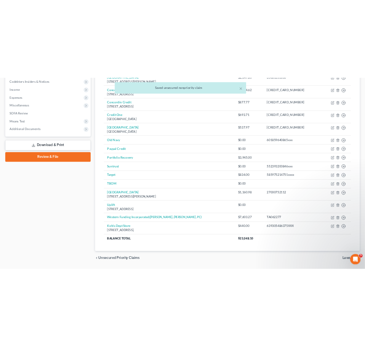
scroll to position [230, 0]
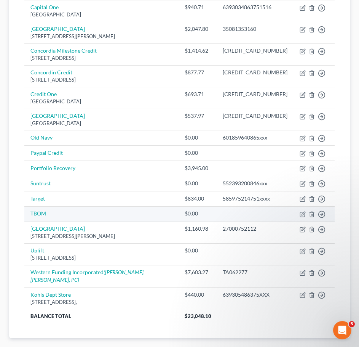
click at [35, 210] on link "TBOM" at bounding box center [38, 213] width 16 height 6
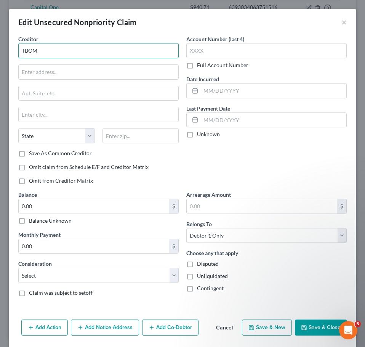
click at [53, 50] on input "TBOM" at bounding box center [98, 50] width 160 height 15
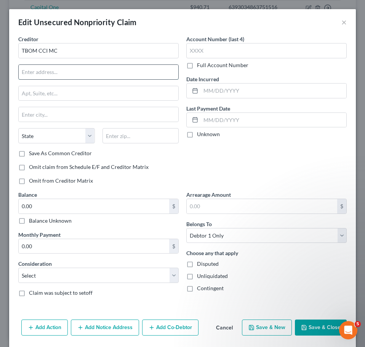
click at [39, 73] on input "text" at bounding box center [99, 72] width 160 height 14
click at [197, 66] on label "Full Account Number" at bounding box center [222, 65] width 51 height 8
click at [200, 66] on input "Full Account Number" at bounding box center [202, 63] width 5 height 5
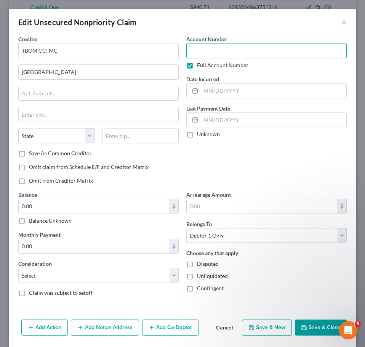
click at [189, 50] on input "text" at bounding box center [266, 50] width 160 height 15
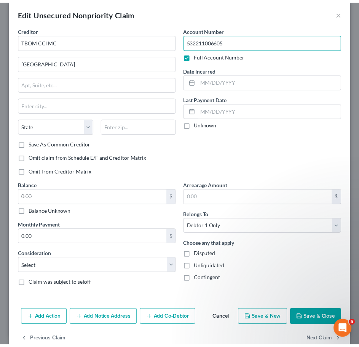
scroll to position [0, 0]
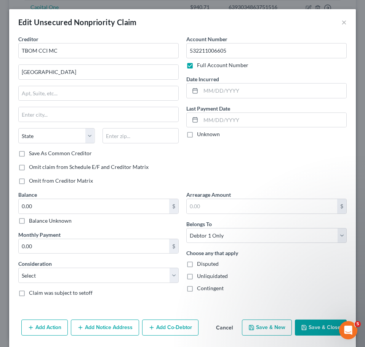
drag, startPoint x: 245, startPoint y: 22, endPoint x: 167, endPoint y: 22, distance: 77.7
click at [167, 22] on div "Edit Unsecured Nonpriority Claim ×" at bounding box center [182, 22] width 347 height 26
click at [318, 321] on button "Save & Close" at bounding box center [321, 327] width 52 height 16
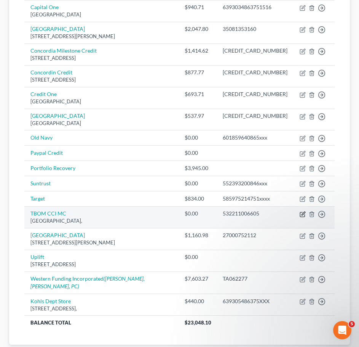
click at [302, 211] on icon "button" at bounding box center [303, 212] width 3 height 3
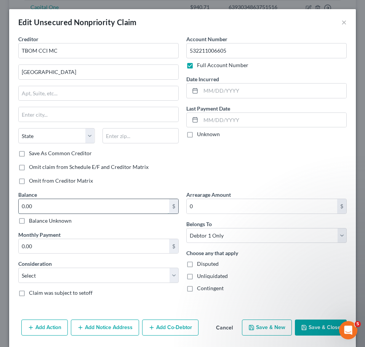
click at [41, 205] on input "0.00" at bounding box center [94, 206] width 150 height 14
click at [314, 323] on button "Save & Close" at bounding box center [321, 327] width 52 height 16
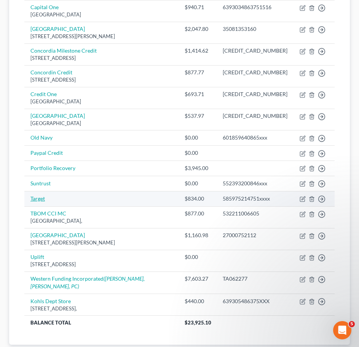
click at [40, 195] on link "Target" at bounding box center [37, 198] width 14 height 6
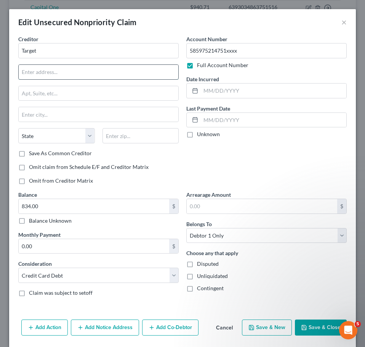
click at [29, 72] on input "text" at bounding box center [99, 72] width 160 height 14
click at [317, 324] on button "Save & Close" at bounding box center [321, 327] width 52 height 16
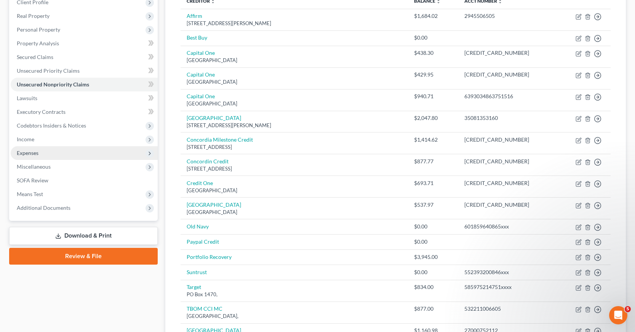
scroll to position [152, 0]
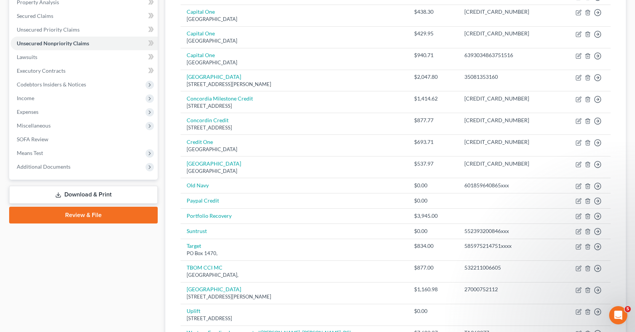
click at [64, 193] on link "Download & Print" at bounding box center [83, 195] width 149 height 18
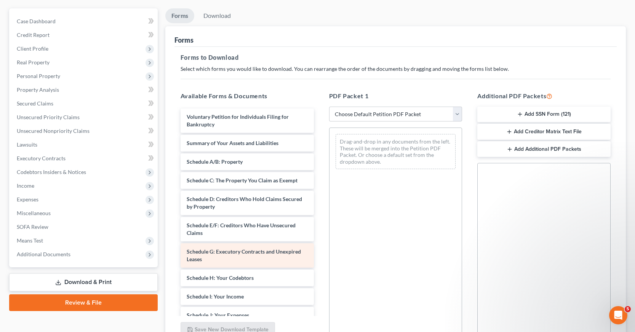
scroll to position [76, 0]
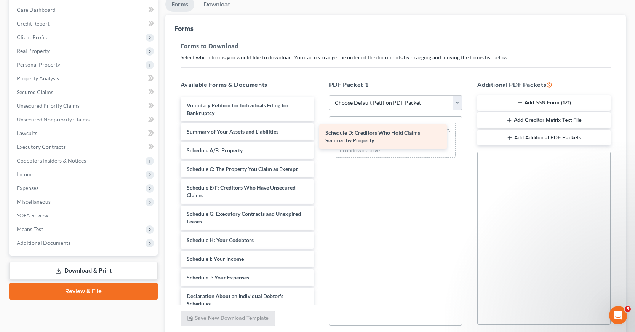
drag, startPoint x: 277, startPoint y: 190, endPoint x: 416, endPoint y: 135, distance: 149.3
click at [320, 135] on div "Schedule D: Creditors Who Hold Claims Secured by Property Voluntary Petition fo…" at bounding box center [246, 285] width 145 height 376
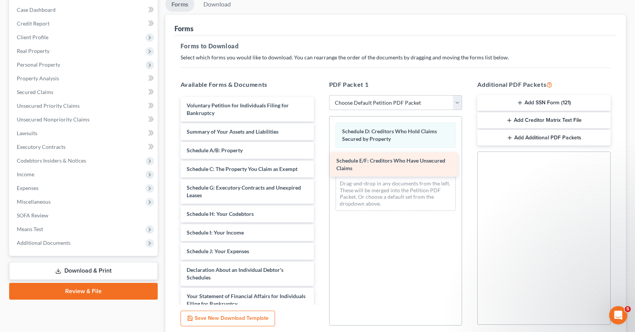
drag, startPoint x: 275, startPoint y: 187, endPoint x: 424, endPoint y: 160, distance: 152.2
click at [320, 160] on div "Schedule E/F: Creditors Who Have Unsecured Claims Voluntary Petition for Indivi…" at bounding box center [246, 272] width 145 height 350
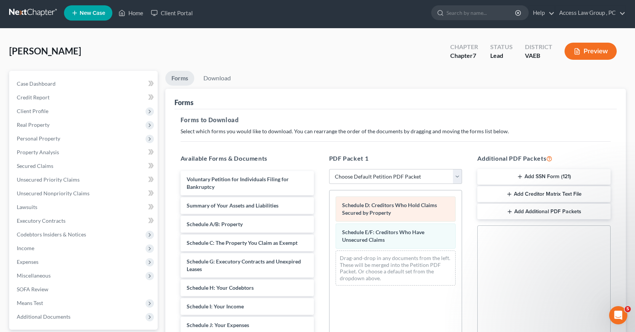
scroll to position [0, 0]
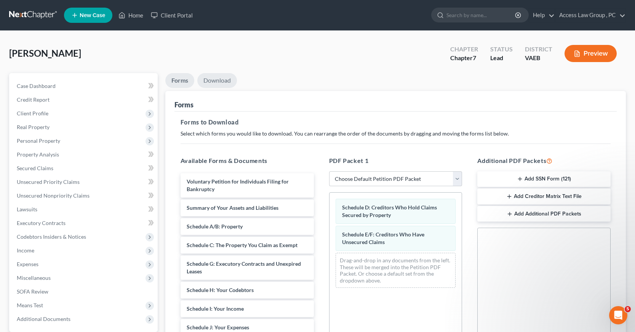
click at [221, 80] on link "Download" at bounding box center [217, 80] width 40 height 15
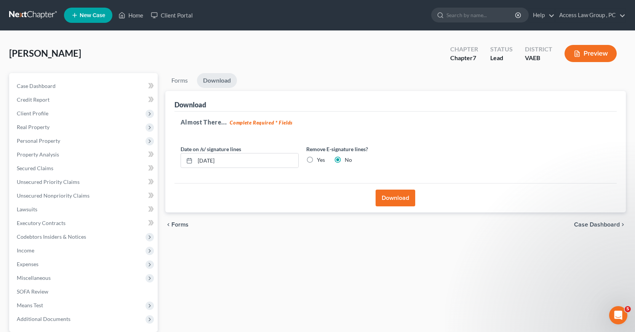
click at [317, 157] on label "Yes" at bounding box center [321, 160] width 8 height 8
click at [320, 157] on input "Yes" at bounding box center [322, 158] width 5 height 5
click at [388, 197] on button "Download" at bounding box center [396, 198] width 40 height 17
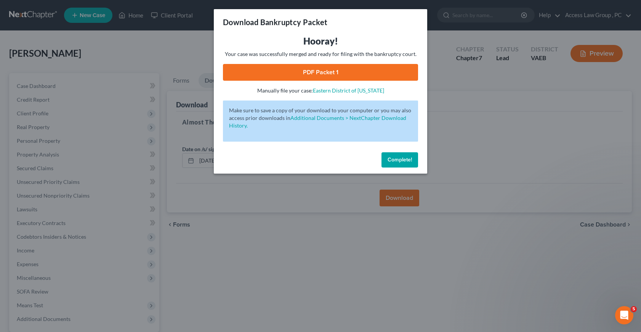
click at [405, 161] on span "Complete!" at bounding box center [399, 160] width 24 height 6
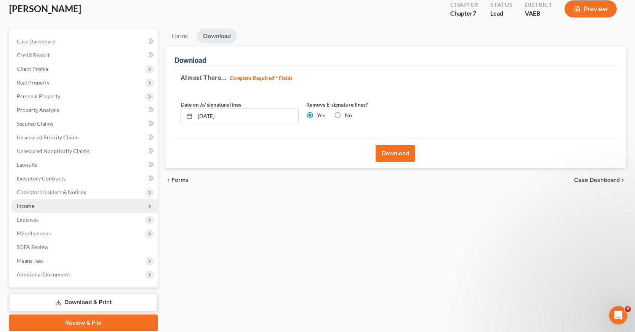
scroll to position [73, 0]
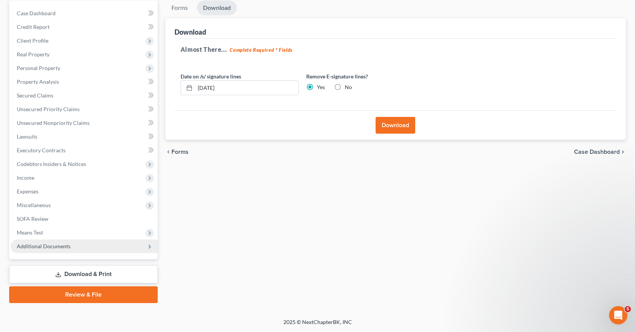
click at [60, 244] on span "Additional Documents" at bounding box center [44, 246] width 54 height 6
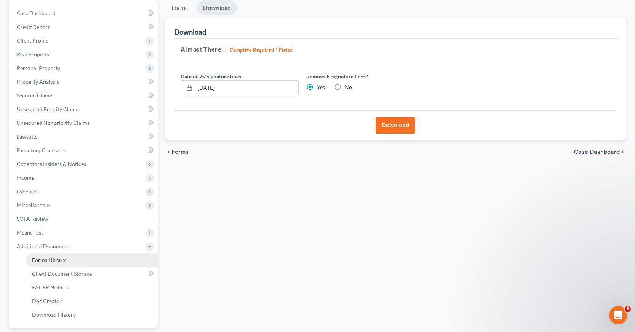
click at [62, 260] on span "Forms Library" at bounding box center [49, 260] width 34 height 6
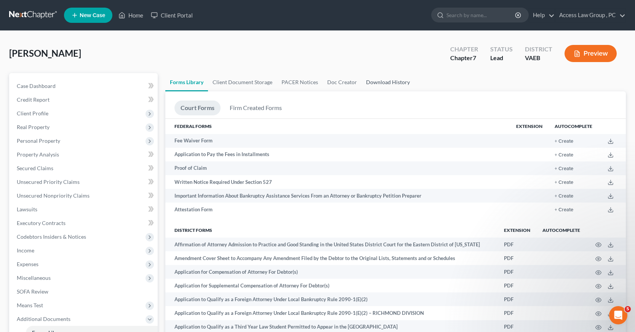
click at [393, 82] on link "Download History" at bounding box center [387, 82] width 53 height 18
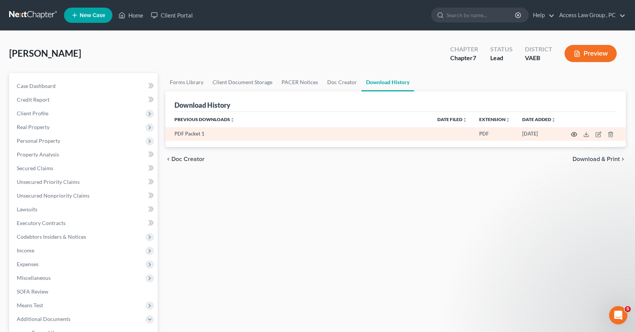
click at [575, 134] on icon "button" at bounding box center [574, 134] width 6 height 6
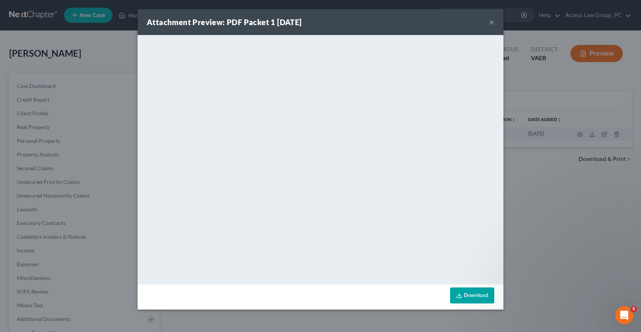
click at [470, 296] on link "Download" at bounding box center [472, 296] width 44 height 16
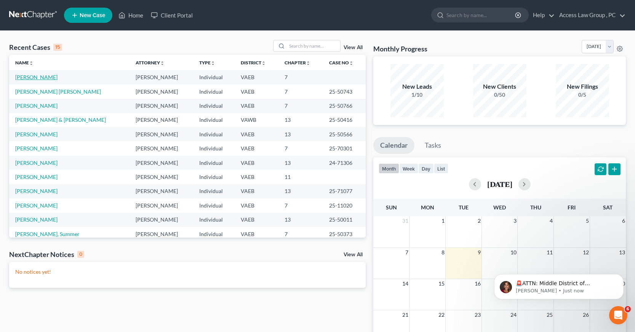
click at [37, 77] on link "[PERSON_NAME]" at bounding box center [36, 77] width 42 height 6
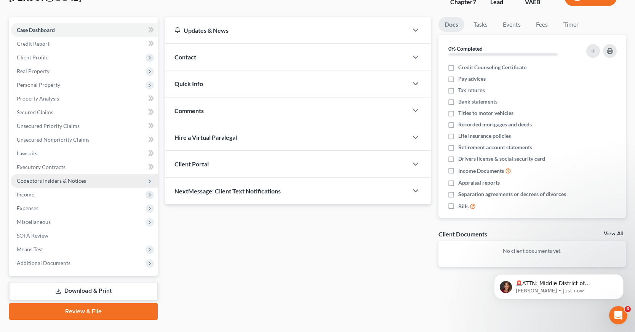
scroll to position [73, 0]
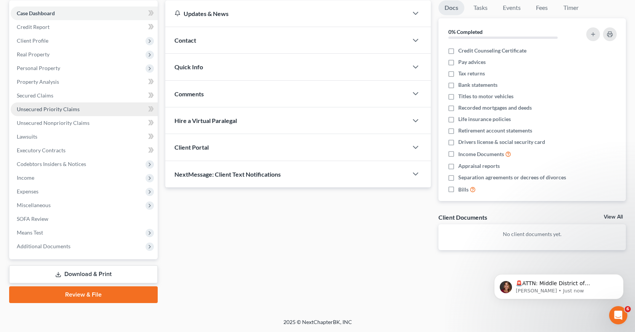
click at [46, 110] on span "Unsecured Priority Claims" at bounding box center [48, 109] width 63 height 6
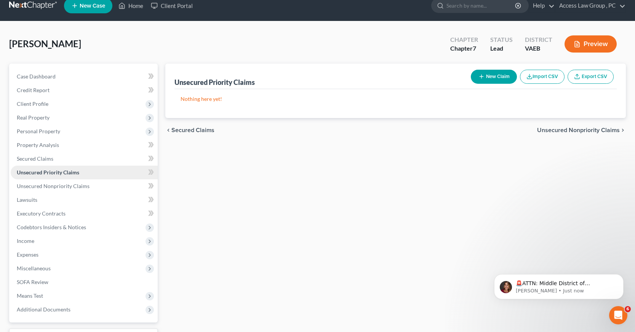
click at [46, 110] on ul "Case Dashboard Payments Invoices Payments Payments Credit Report Client Profile" at bounding box center [84, 193] width 147 height 247
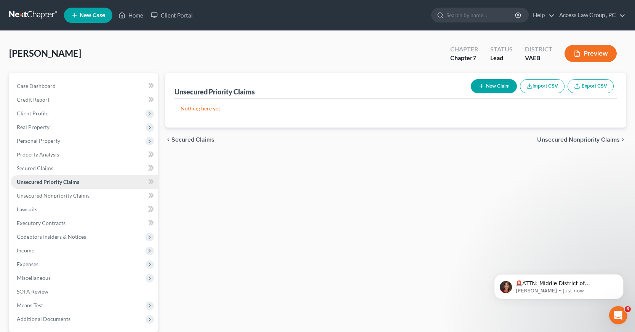
click at [64, 182] on span "Unsecured Priority Claims" at bounding box center [48, 182] width 62 height 6
click at [51, 195] on span "Unsecured Nonpriority Claims" at bounding box center [53, 195] width 73 height 6
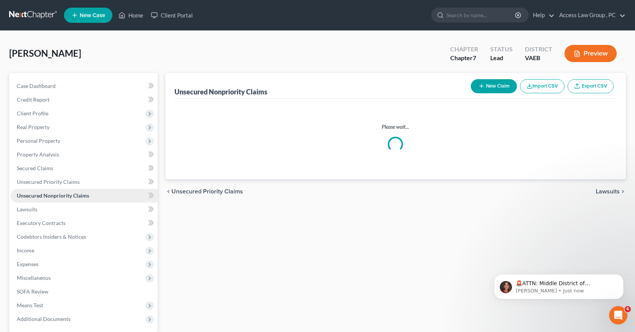
click at [51, 195] on span "Unsecured Nonpriority Claims" at bounding box center [53, 195] width 72 height 6
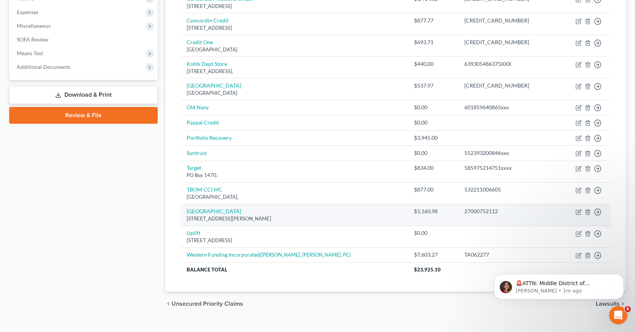
scroll to position [265, 0]
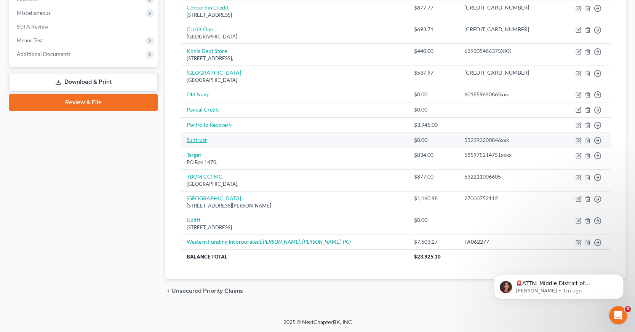
click at [197, 139] on link "Suntrust" at bounding box center [197, 140] width 20 height 6
select select "0"
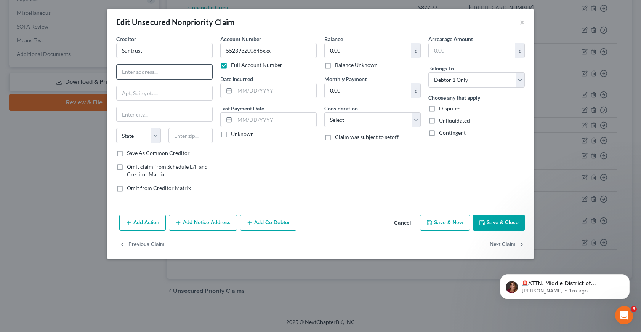
click at [140, 76] on input "text" at bounding box center [165, 72] width 96 height 14
drag, startPoint x: 357, startPoint y: 182, endPoint x: 363, endPoint y: 174, distance: 10.1
click at [357, 182] on div "Balance 0.00 $ Balance Unknown Balance Undetermined 0.00 $ Balance Unknown Mont…" at bounding box center [372, 116] width 104 height 163
click at [521, 22] on button "×" at bounding box center [521, 22] width 5 height 9
